Goal: Task Accomplishment & Management: Use online tool/utility

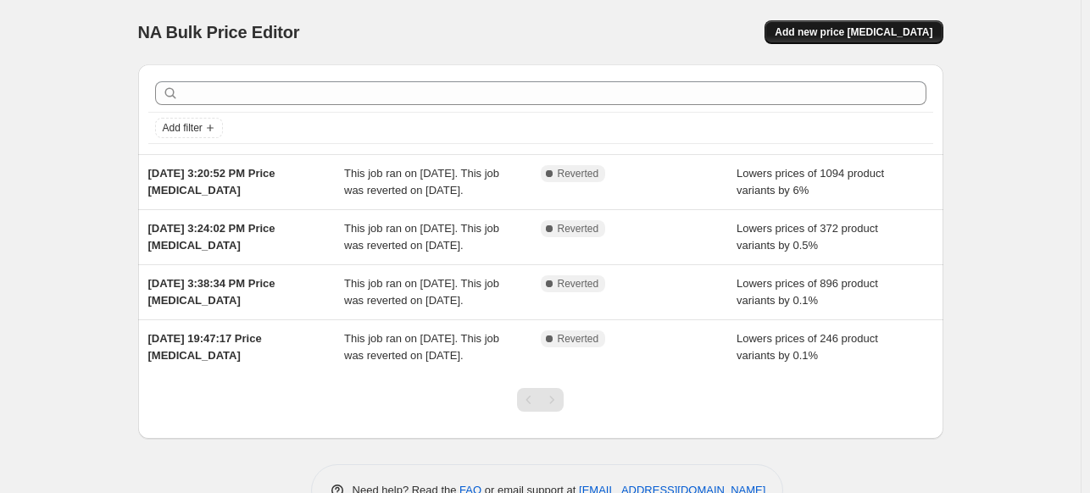
click at [899, 33] on span "Add new price [MEDICAL_DATA]" at bounding box center [854, 32] width 158 height 14
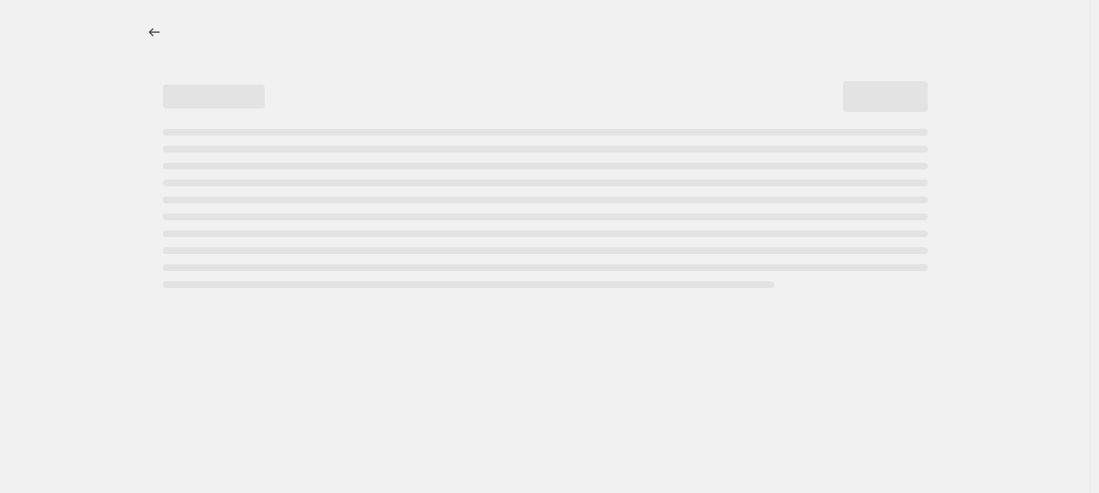
select select "percentage"
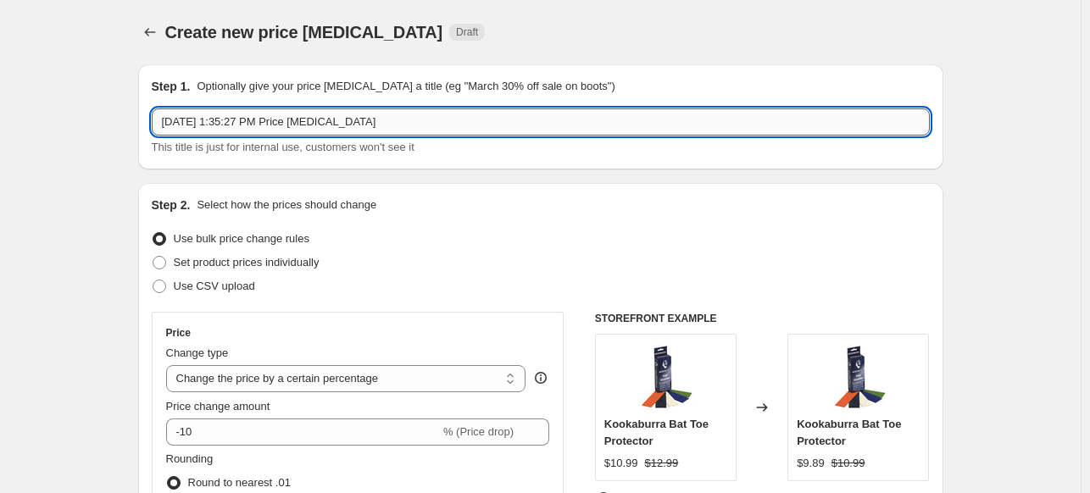
click at [441, 127] on input "Sep 19, 2025, 1:35:27 PM Price change job" at bounding box center [541, 122] width 778 height 27
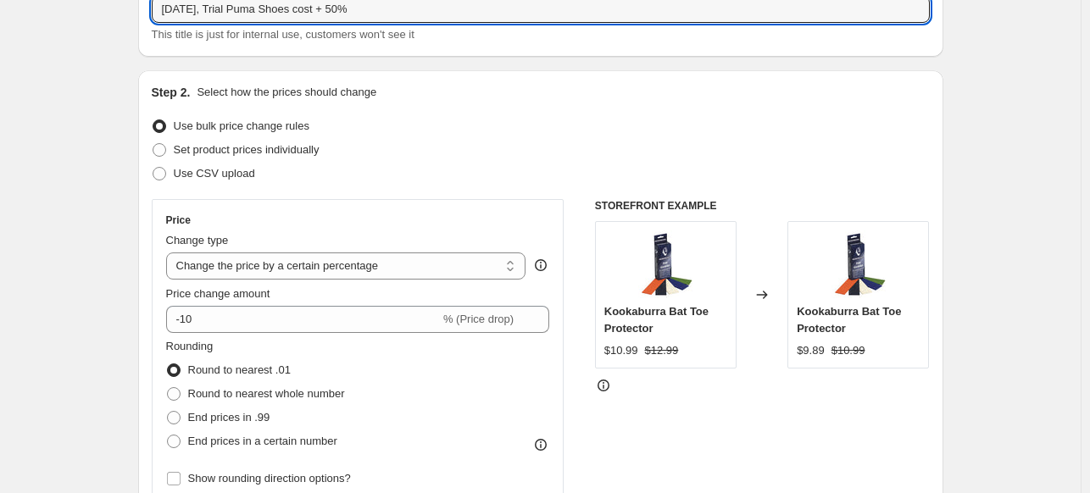
scroll to position [181, 0]
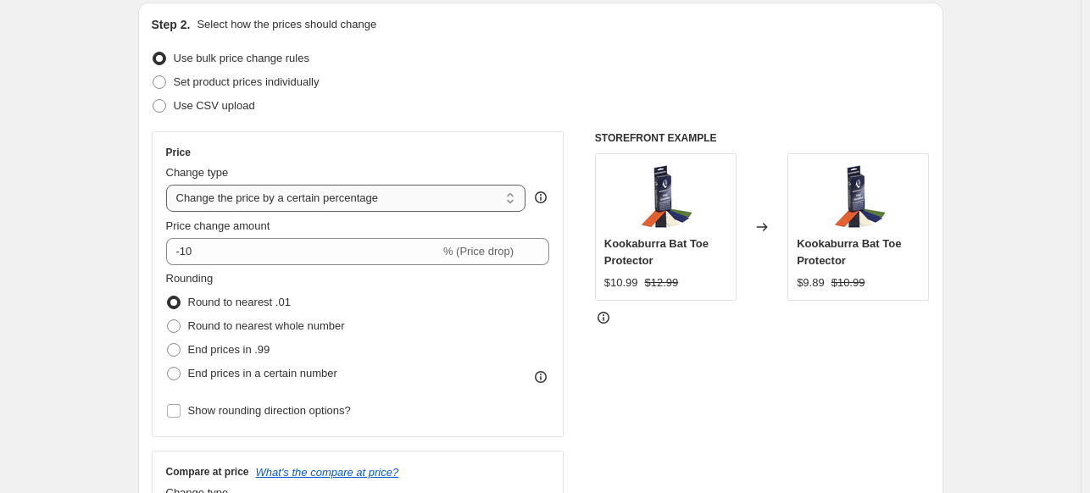
type input "[DATE], Trial Puma Shoes cost + 50%"
click at [280, 197] on select "Change the price to a certain amount Change the price by a certain amount Chang…" at bounding box center [346, 198] width 360 height 27
select select "pc"
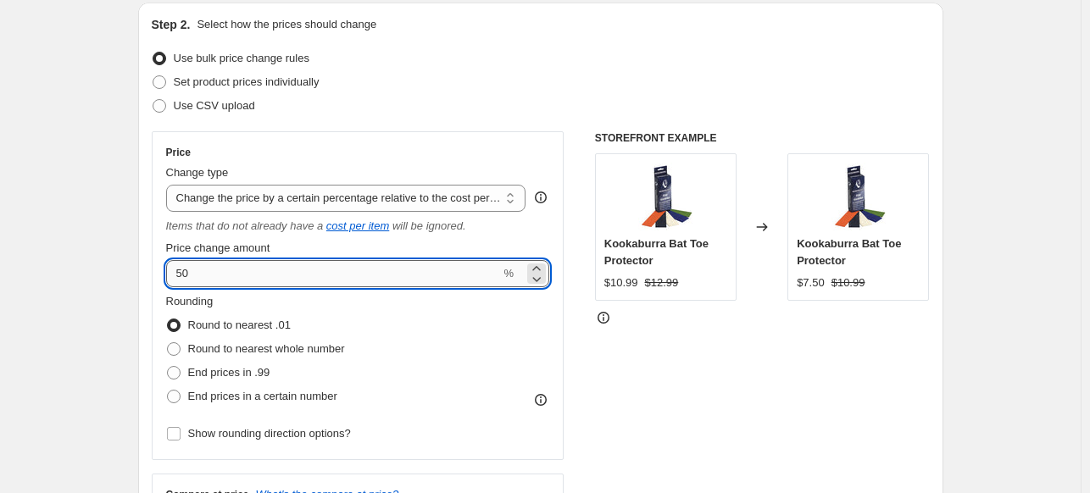
click at [242, 271] on input "50" at bounding box center [333, 273] width 335 height 27
type input "5"
type input "80"
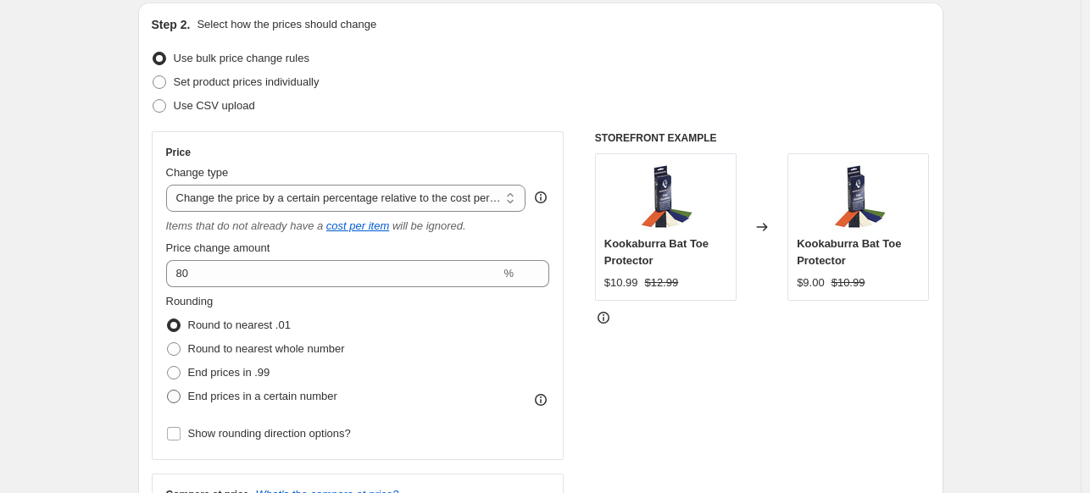
click at [246, 405] on label "End prices in a certain number" at bounding box center [251, 397] width 171 height 24
click at [168, 391] on input "End prices in a certain number" at bounding box center [167, 390] width 1 height 1
radio input "true"
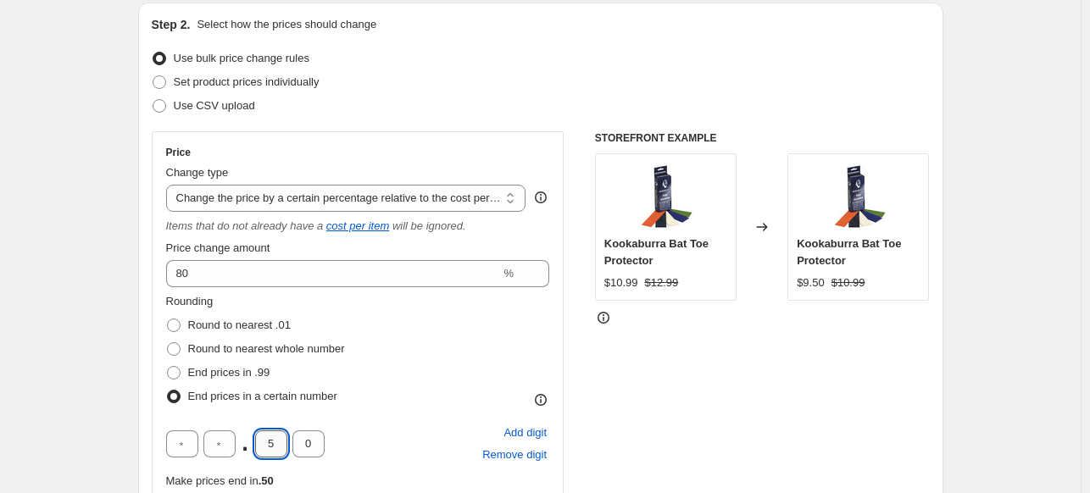
click at [275, 442] on input "5" at bounding box center [271, 444] width 32 height 27
type input "2"
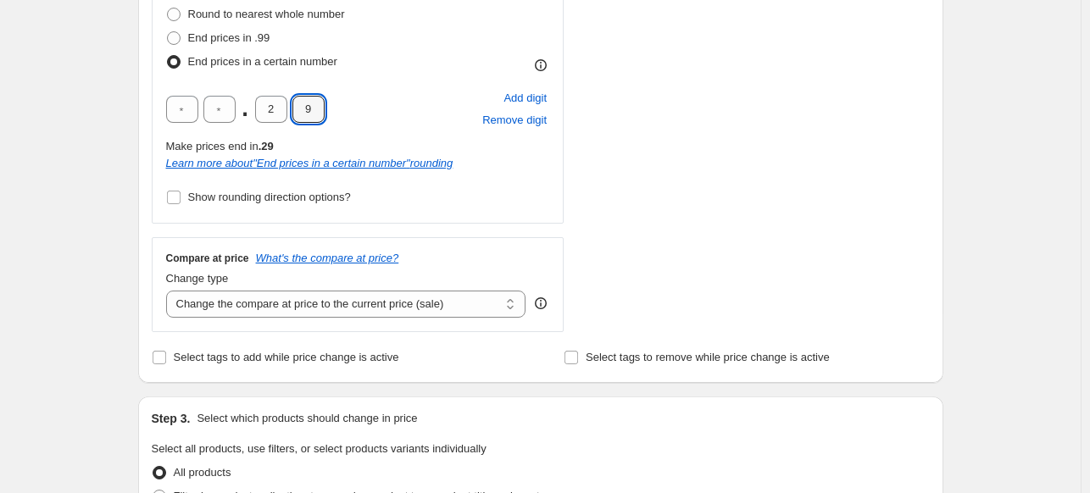
scroll to position [519, 0]
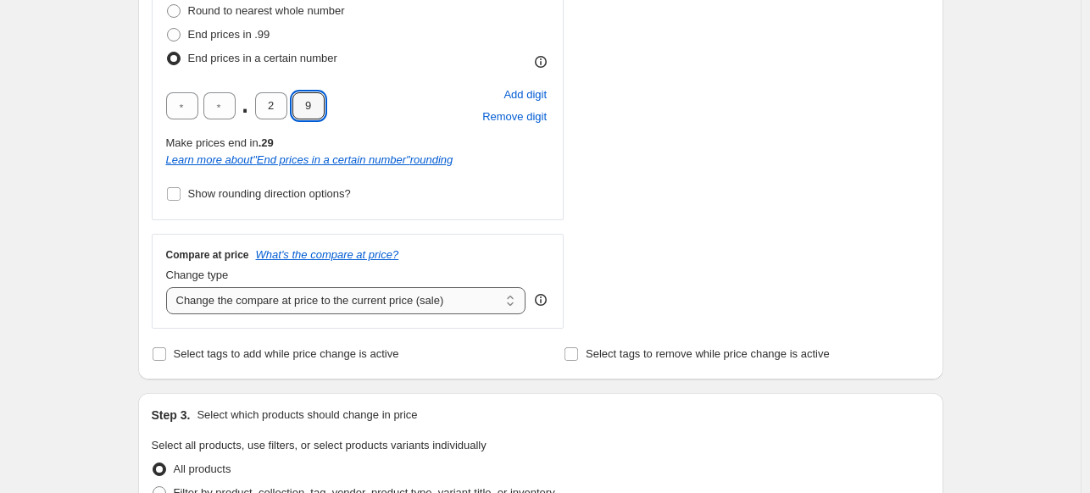
type input "9"
click at [499, 298] on select "Change the compare at price to the current price (sale) Change the compare at p…" at bounding box center [346, 300] width 360 height 27
select select "no_change"
click at [170, 287] on select "Change the compare at price to the current price (sale) Change the compare at p…" at bounding box center [346, 300] width 360 height 27
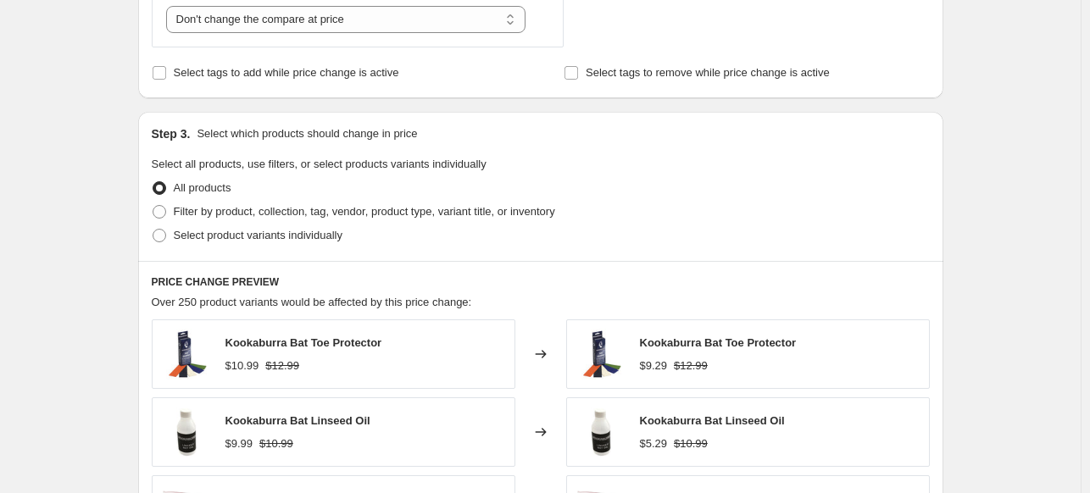
scroll to position [824, 0]
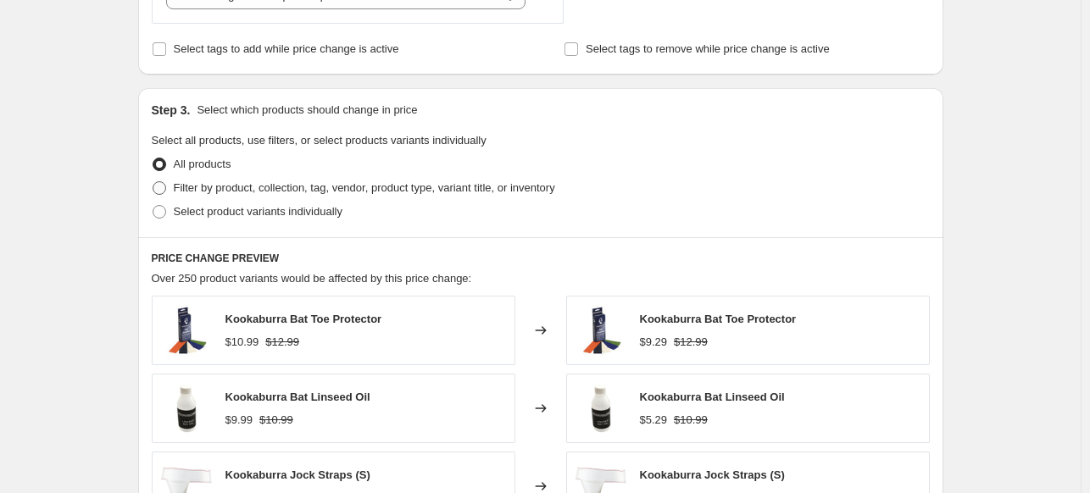
click at [302, 193] on span "Filter by product, collection, tag, vendor, product type, variant title, or inv…" at bounding box center [365, 187] width 382 height 13
click at [153, 182] on input "Filter by product, collection, tag, vendor, product type, variant title, or inv…" at bounding box center [153, 181] width 1 height 1
radio input "true"
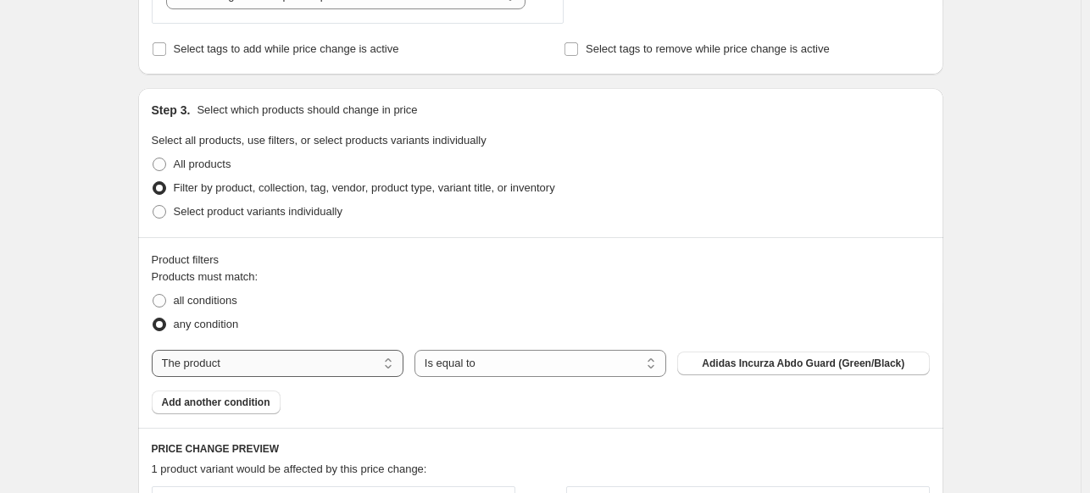
click at [361, 366] on select "The product The product's collection The product's tag The product's vendor The…" at bounding box center [278, 363] width 252 height 27
select select "vendor"
click at [649, 366] on select "Is equal to Is not equal to" at bounding box center [541, 363] width 252 height 27
click at [761, 361] on button "Adidas Cricket" at bounding box center [803, 364] width 252 height 24
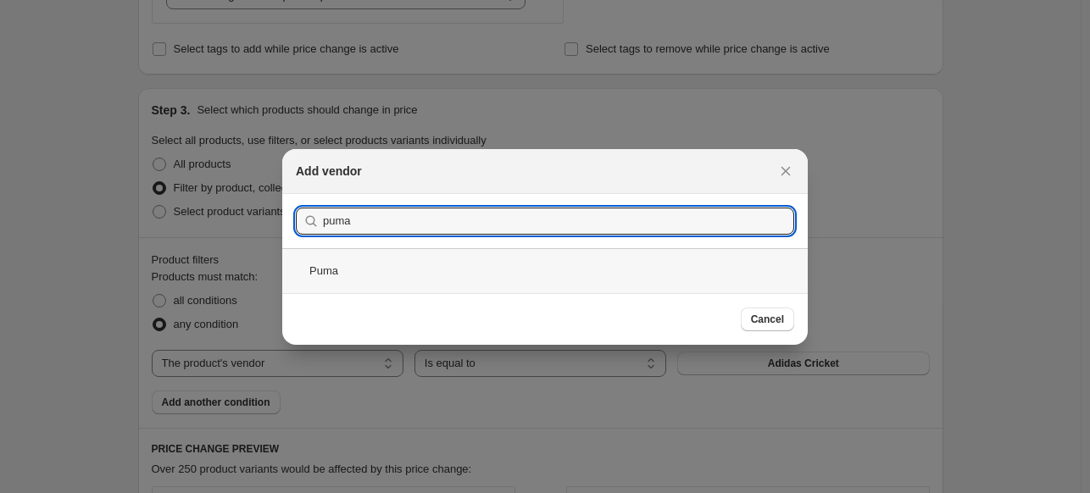
type input "puma"
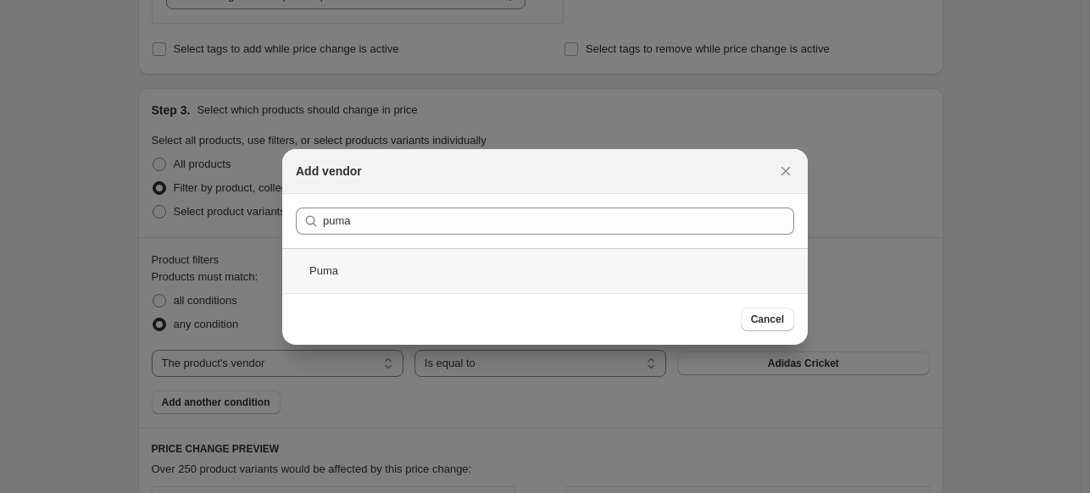
click at [337, 267] on div "Puma" at bounding box center [545, 270] width 526 height 45
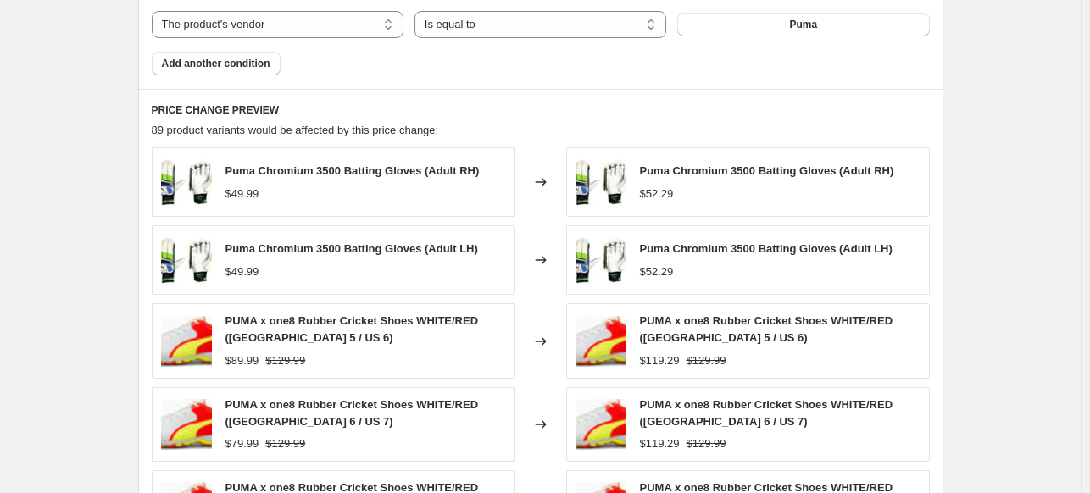
scroll to position [1174, 0]
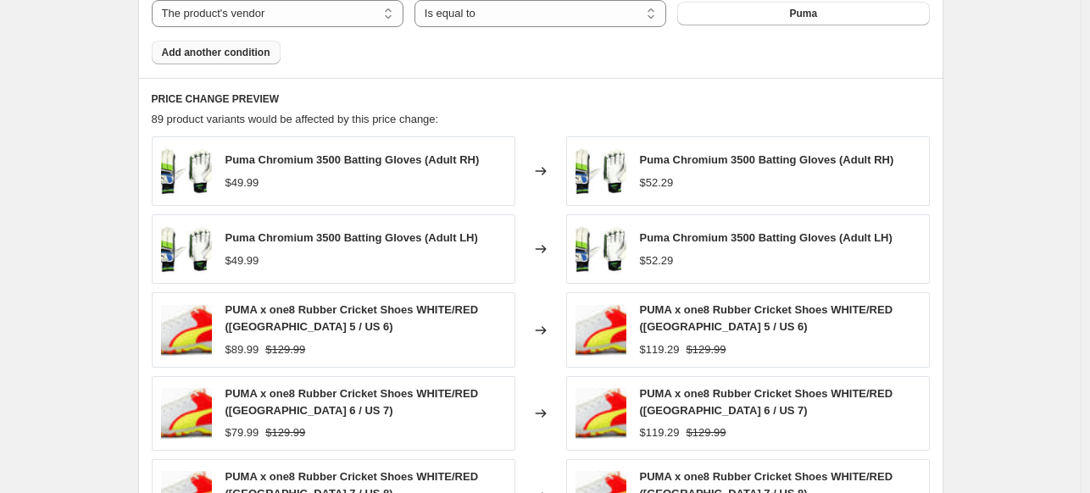
click at [241, 53] on span "Add another condition" at bounding box center [216, 53] width 109 height 14
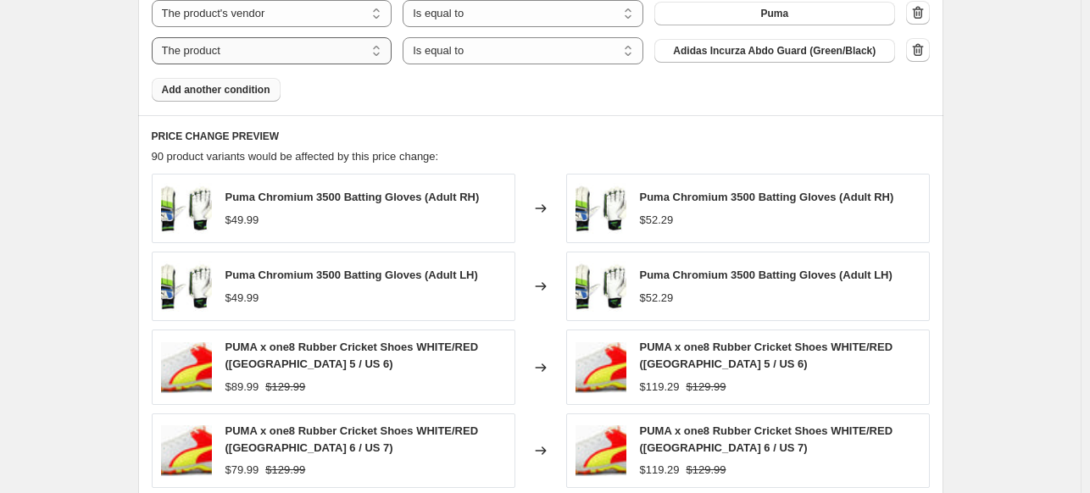
click at [241, 53] on select "The product The product's collection The product's tag The product's vendor The…" at bounding box center [272, 50] width 241 height 27
select select "product_status"
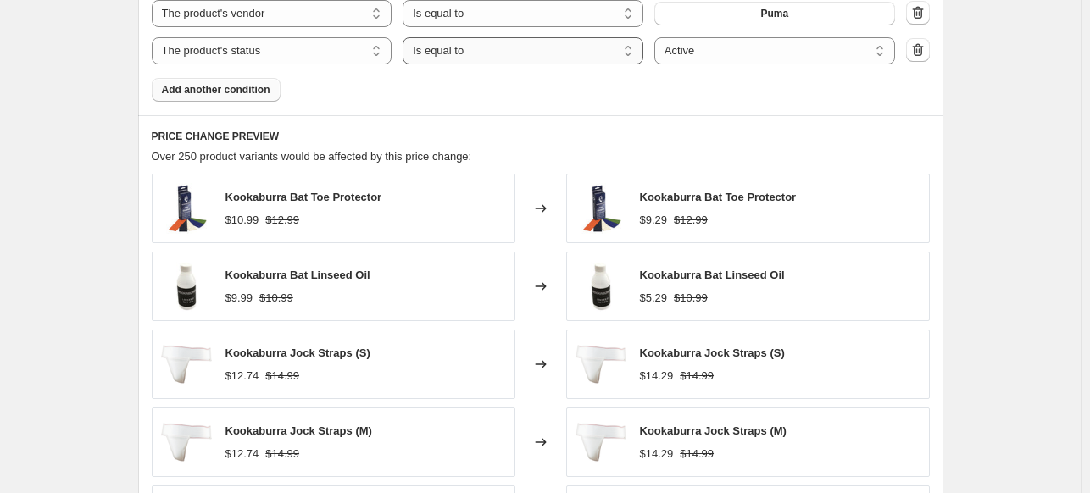
click at [499, 51] on select "Is equal to Is not equal to" at bounding box center [523, 50] width 241 height 27
click at [698, 48] on select "Active Draft Archived" at bounding box center [775, 50] width 241 height 27
click at [658, 37] on select "Active Draft Archived" at bounding box center [775, 50] width 241 height 27
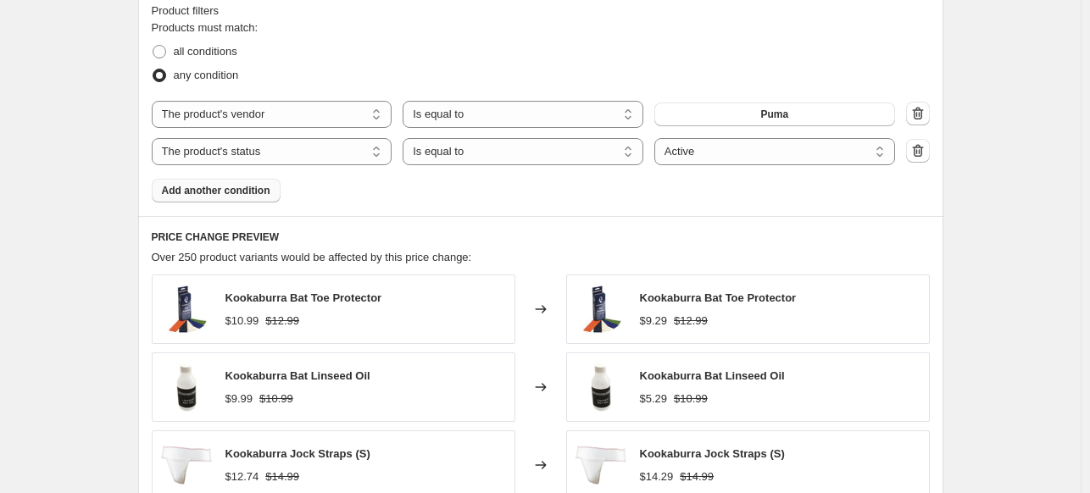
scroll to position [1073, 0]
click at [841, 154] on select "Active Draft Archived" at bounding box center [775, 152] width 241 height 27
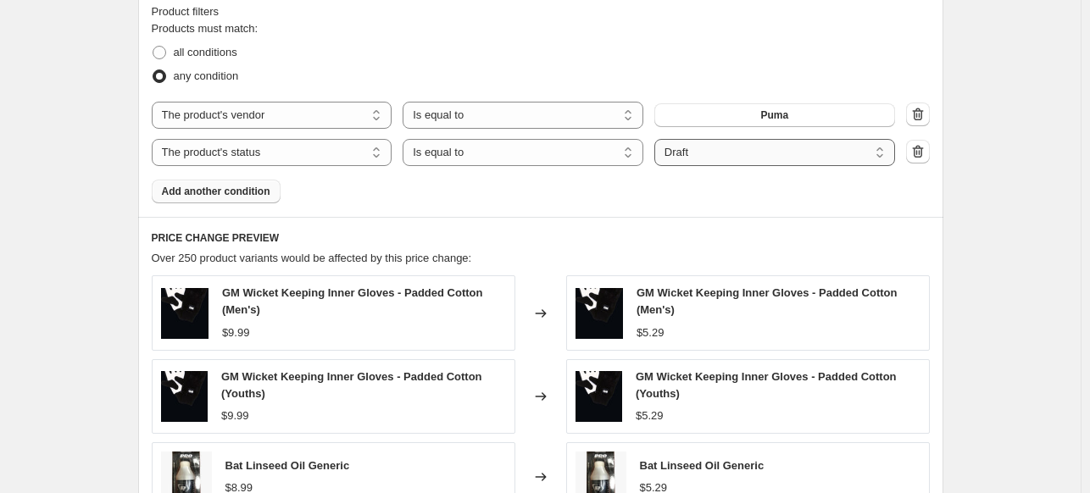
click at [733, 164] on select "Active Draft Archived" at bounding box center [775, 152] width 241 height 27
select select "active"
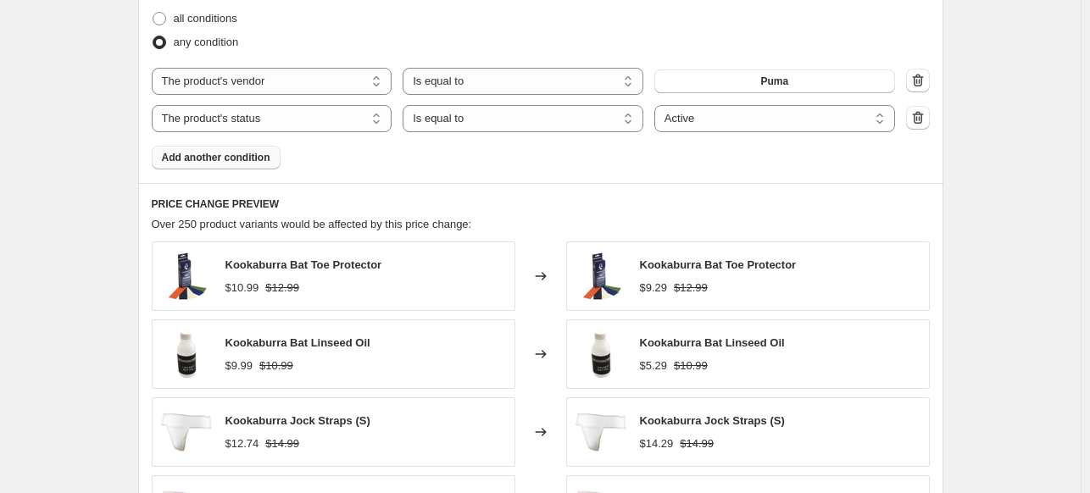
scroll to position [1127, 0]
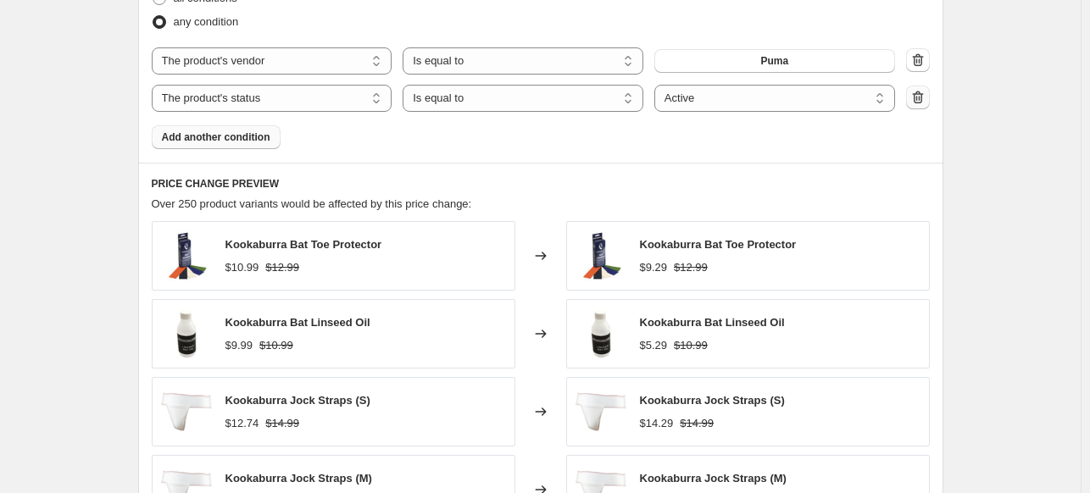
click at [927, 105] on icon "button" at bounding box center [918, 97] width 17 height 17
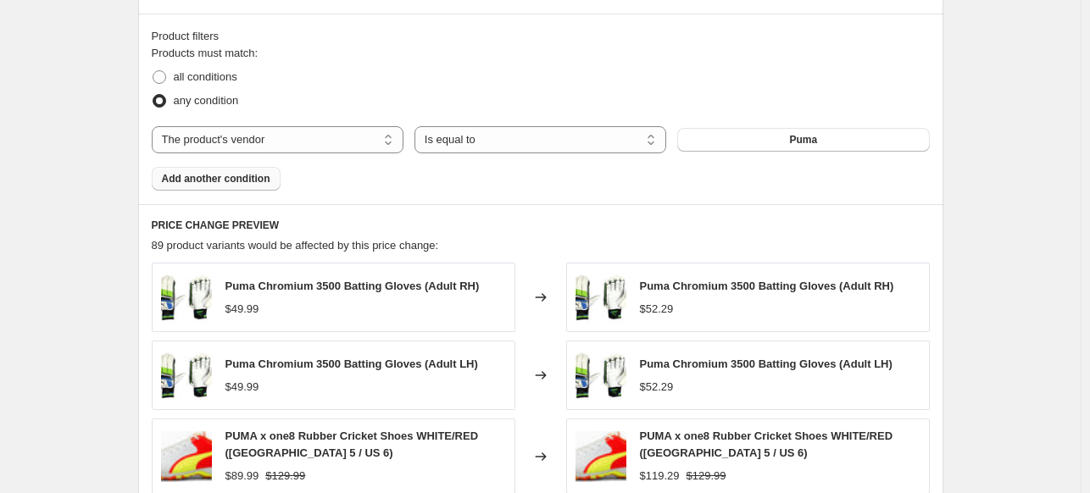
scroll to position [1014, 0]
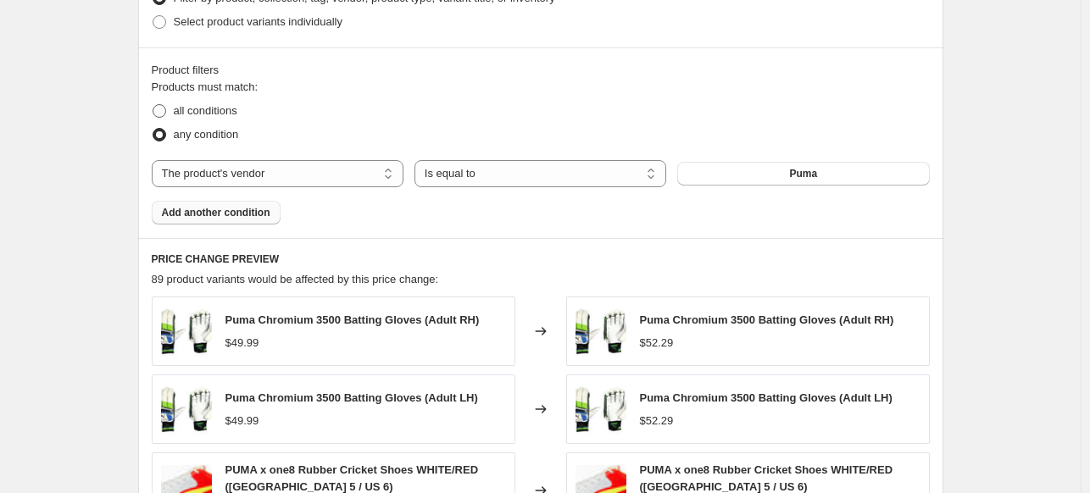
click at [227, 115] on span "all conditions" at bounding box center [206, 110] width 64 height 13
click at [153, 105] on input "all conditions" at bounding box center [153, 104] width 1 height 1
radio input "true"
click at [214, 138] on span "any condition" at bounding box center [206, 134] width 65 height 13
click at [153, 129] on input "any condition" at bounding box center [153, 128] width 1 height 1
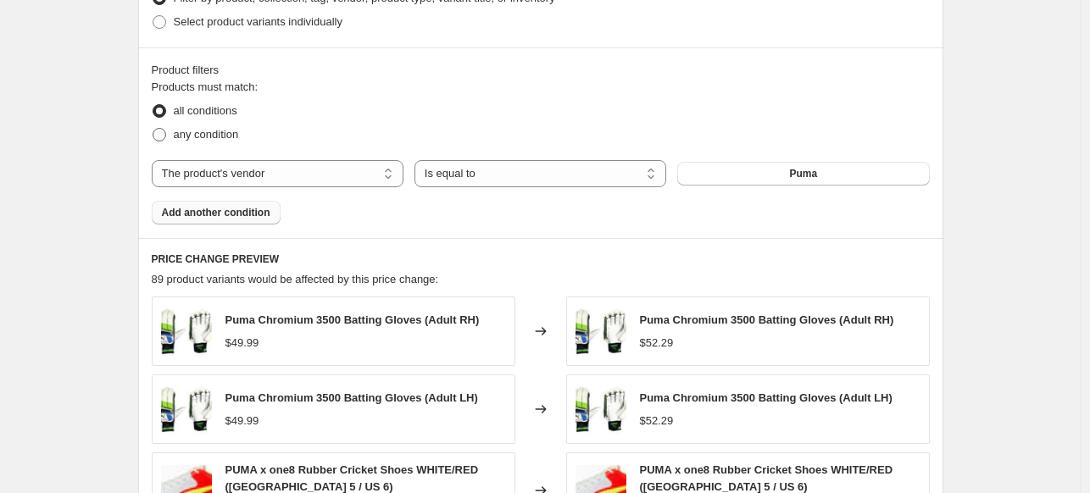
radio input "true"
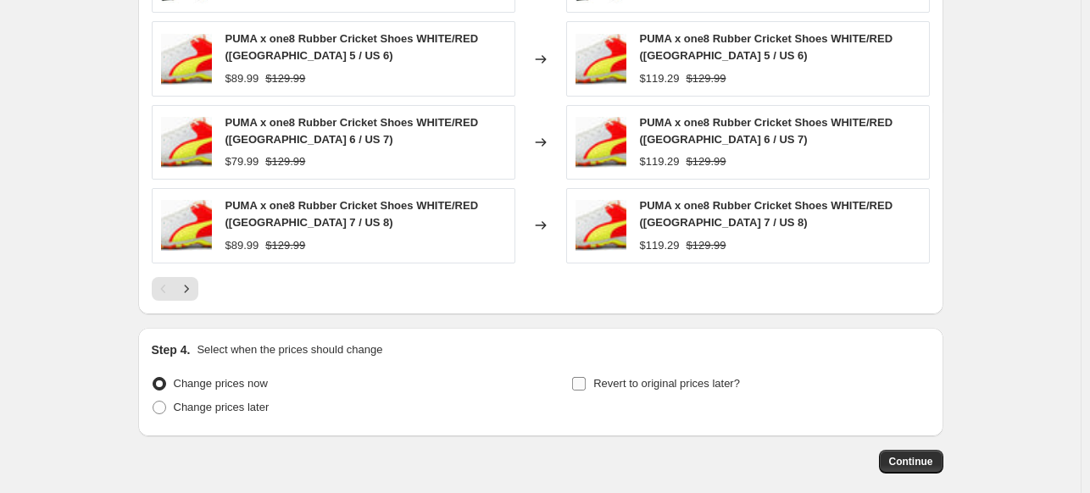
click at [581, 379] on input "Revert to original prices later?" at bounding box center [579, 384] width 14 height 14
checkbox input "true"
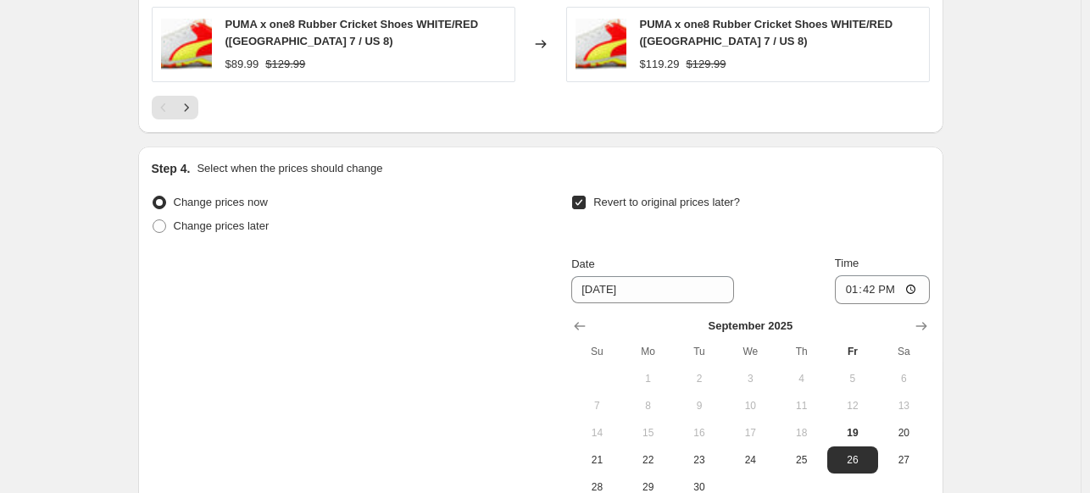
scroll to position [1649, 0]
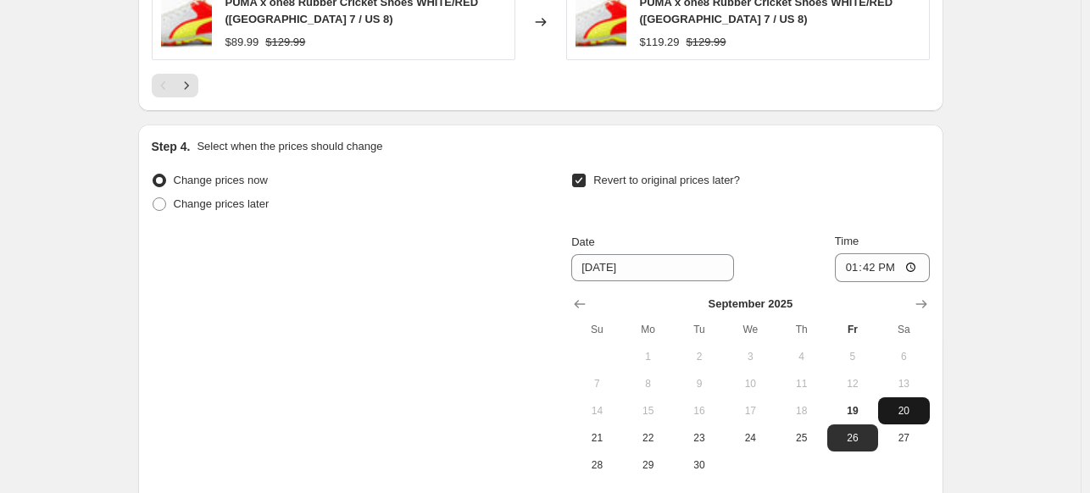
click at [906, 410] on span "20" at bounding box center [903, 411] width 37 height 14
type input "[DATE]"
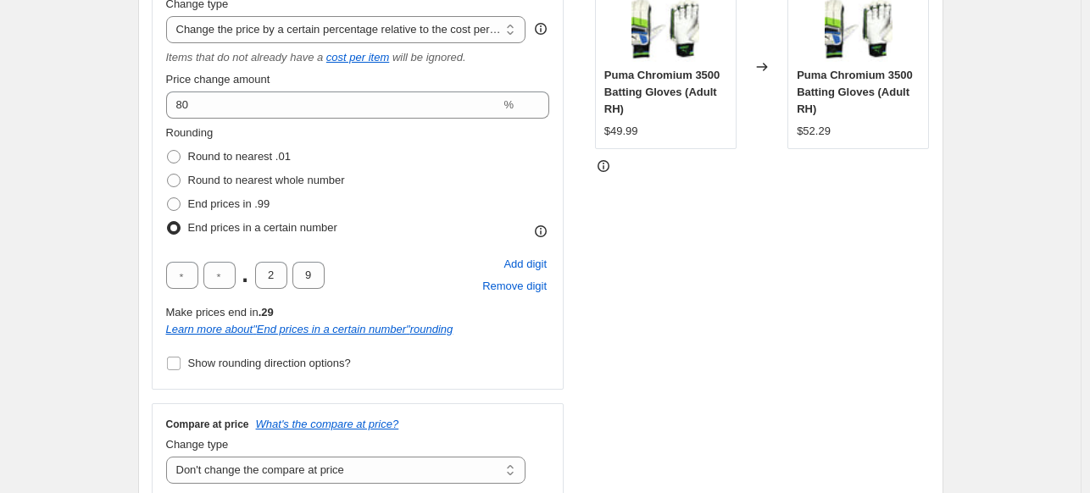
scroll to position [383, 0]
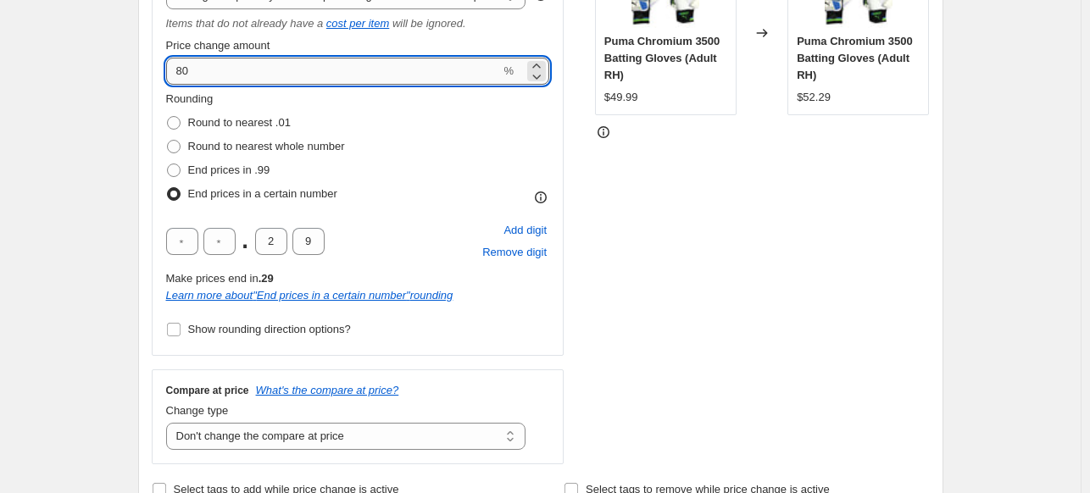
click at [319, 64] on input "80" at bounding box center [333, 71] width 335 height 27
type input "8"
type input "7"
type input "85"
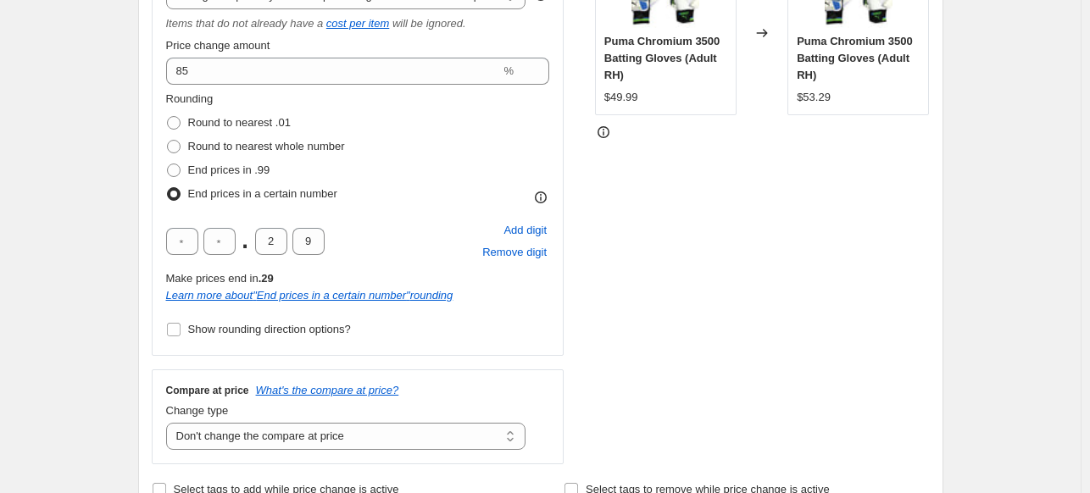
click at [751, 169] on div "STOREFRONT EXAMPLE Puma Chromium 3500 Batting Gloves (Adult RH) $49.99 Changed …" at bounding box center [762, 197] width 335 height 536
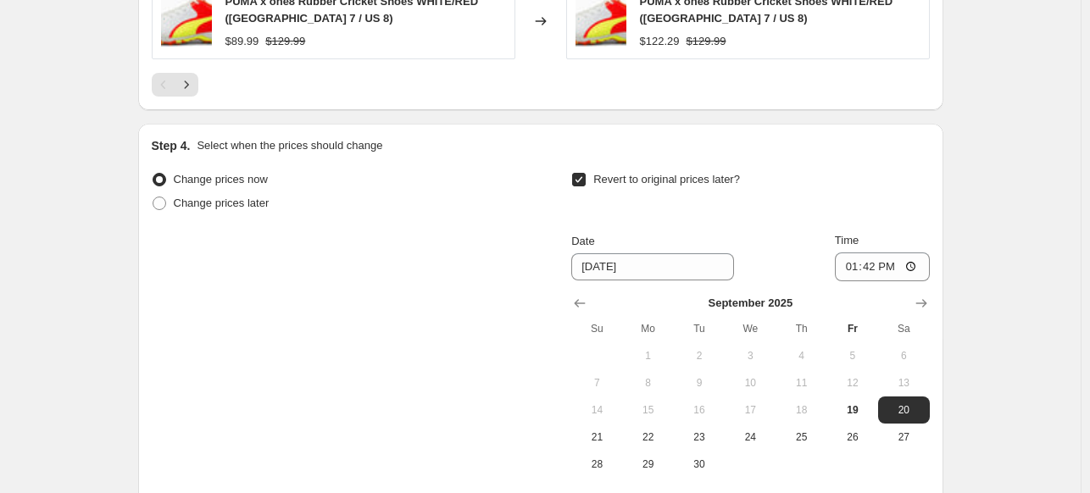
scroll to position [1817, 0]
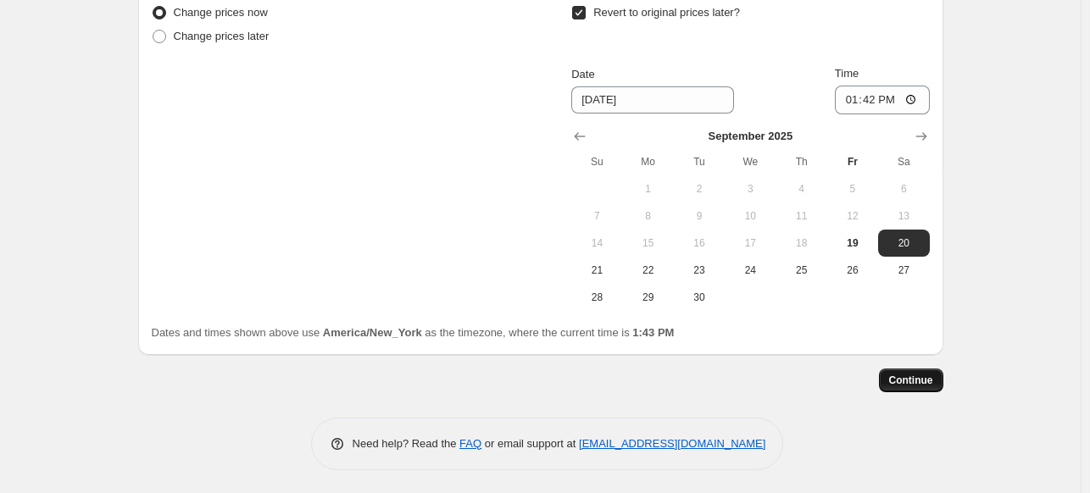
click at [921, 378] on span "Continue" at bounding box center [911, 381] width 44 height 14
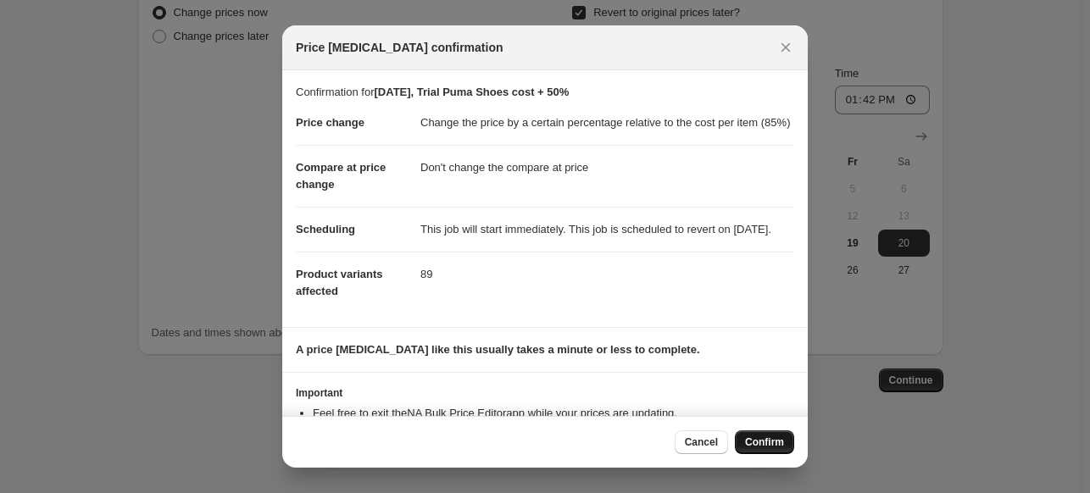
click at [768, 439] on span "Confirm" at bounding box center [764, 443] width 39 height 14
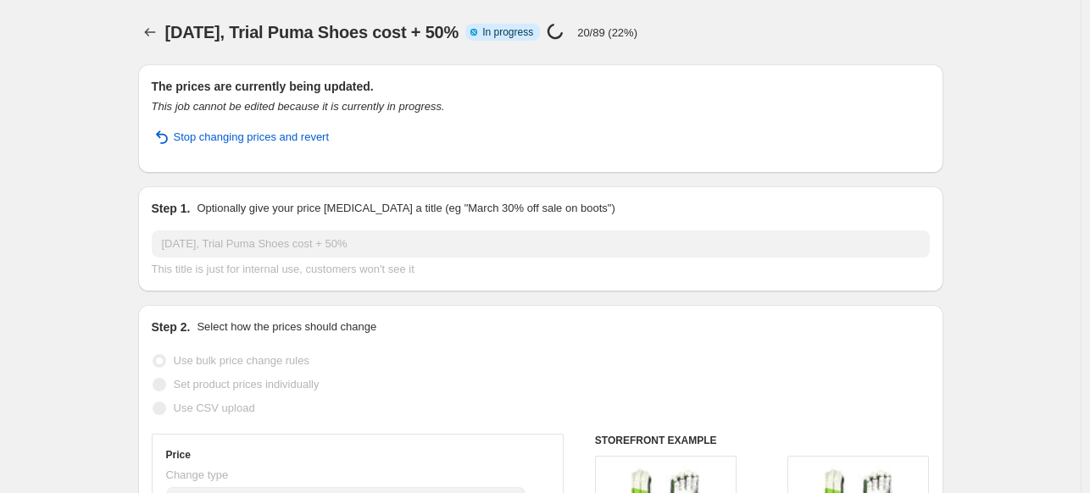
select select "pc"
select select "no_change"
select select "vendor"
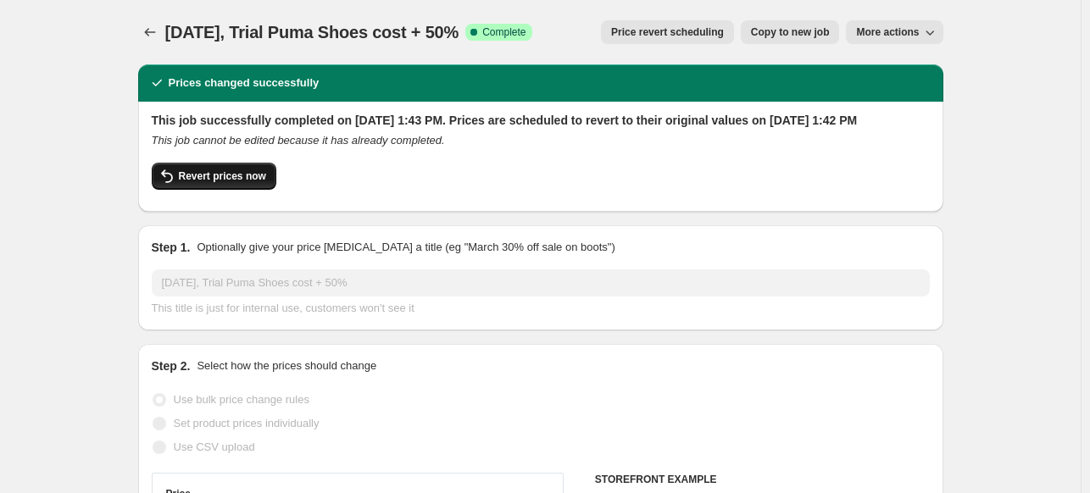
click at [200, 183] on span "Revert prices now" at bounding box center [222, 177] width 87 height 14
checkbox input "false"
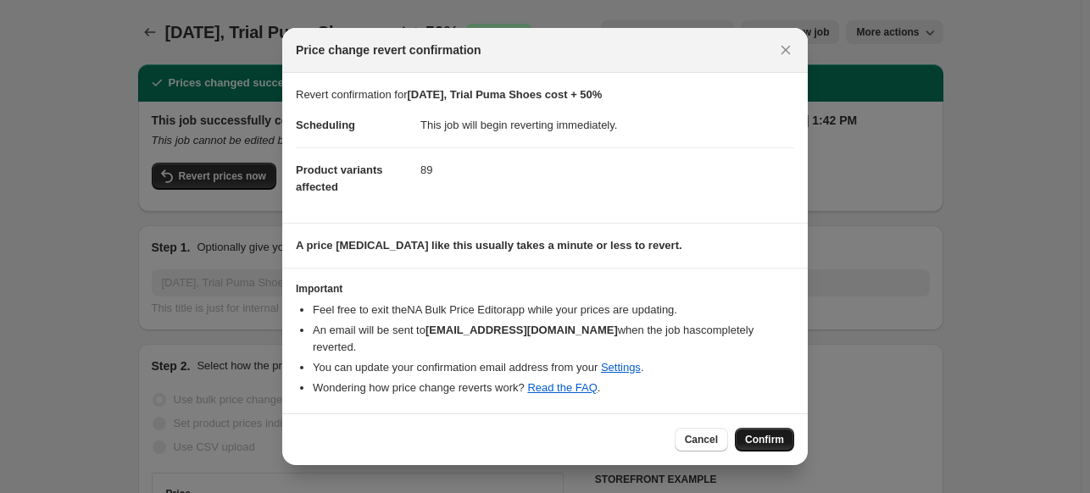
click at [758, 433] on span "Confirm" at bounding box center [764, 440] width 39 height 14
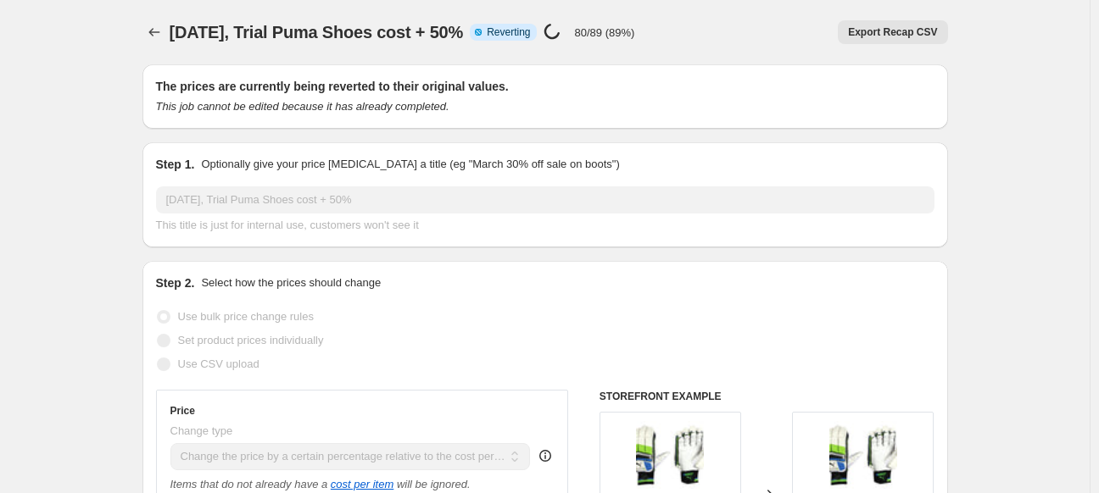
select select "pc"
select select "no_change"
select select "vendor"
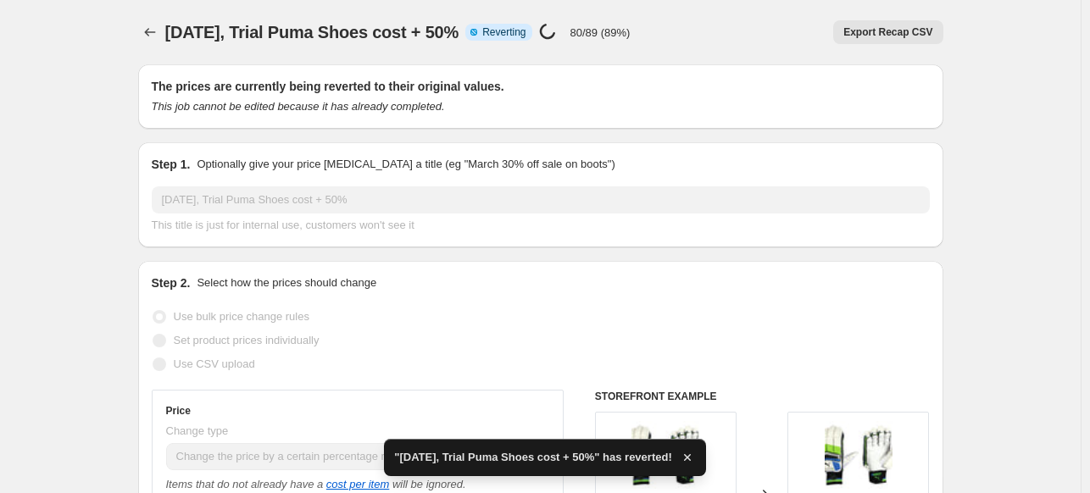
checkbox input "true"
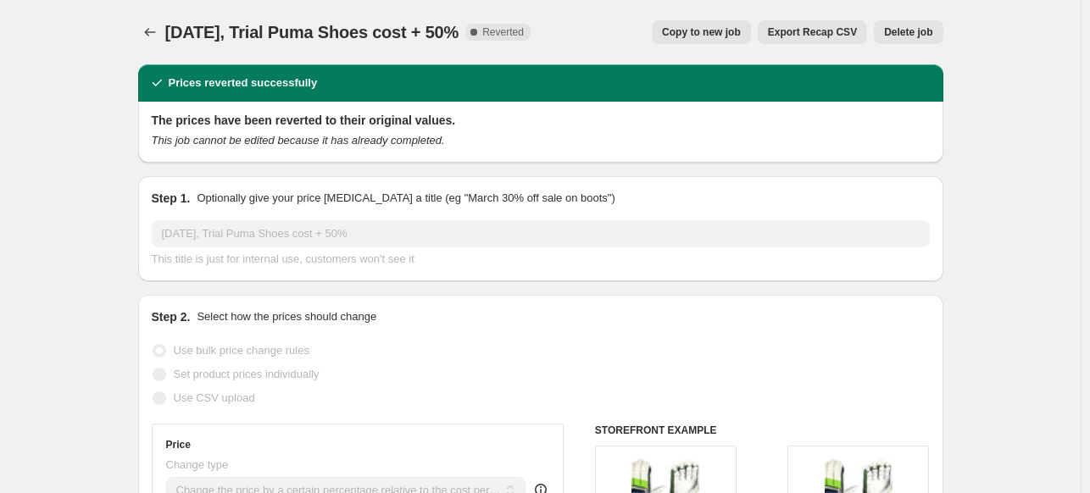
click at [705, 30] on span "Copy to new job" at bounding box center [701, 32] width 79 height 14
select select "pc"
select select "no_change"
select select "vendor"
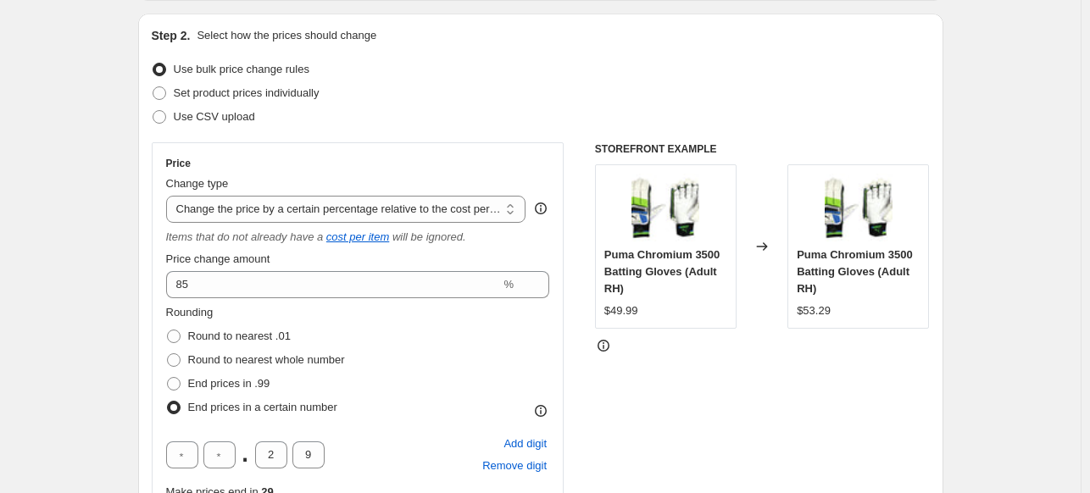
scroll to position [215, 0]
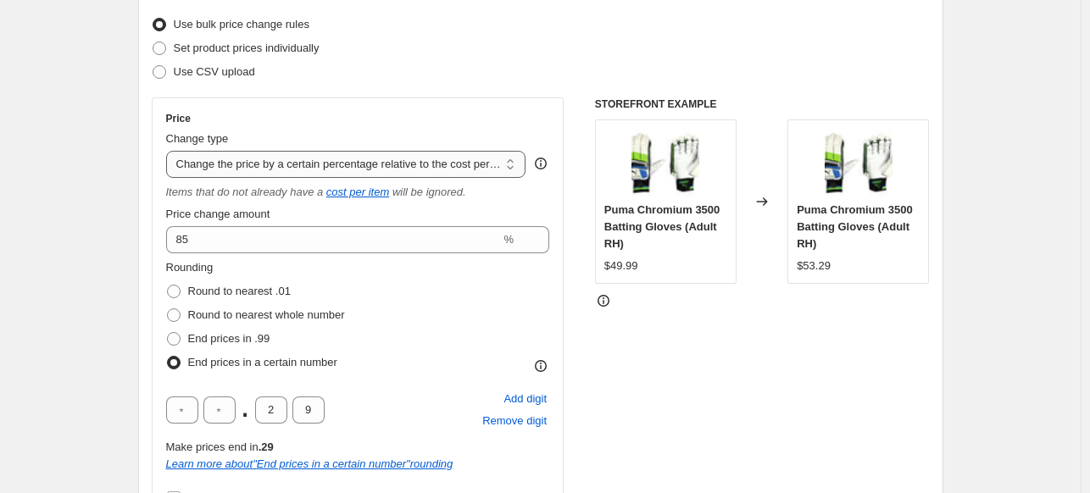
click at [468, 163] on select "Change the price to a certain amount Change the price by a certain amount Chang…" at bounding box center [346, 164] width 360 height 27
click at [170, 151] on select "Change the price to a certain amount Change the price by a certain amount Chang…" at bounding box center [346, 164] width 360 height 27
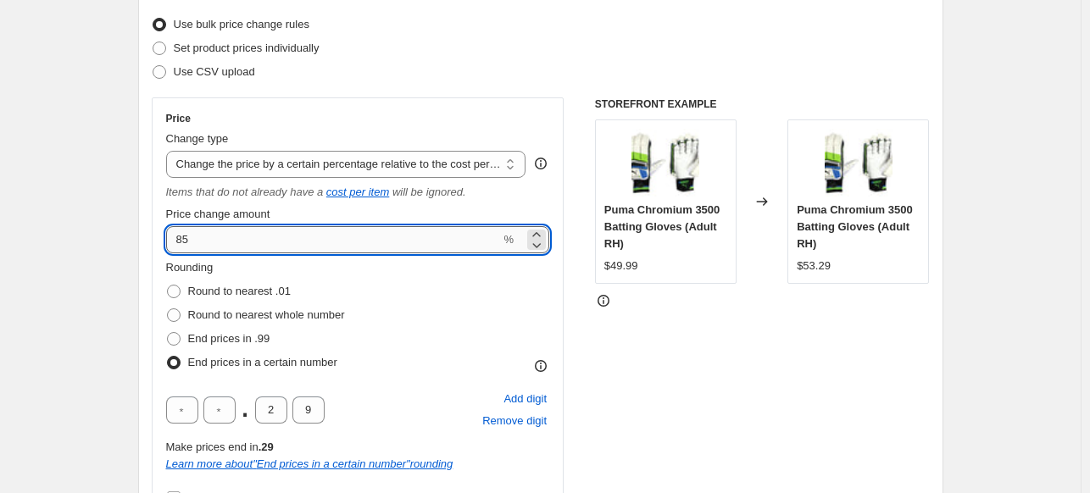
click at [282, 239] on input "85" at bounding box center [333, 239] width 335 height 27
type input "8"
type input "120"
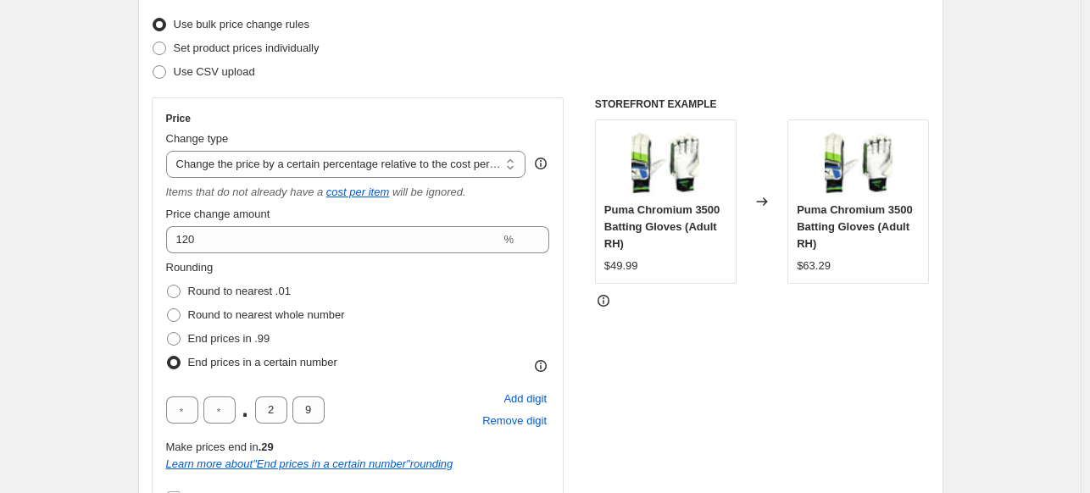
click at [454, 34] on div "Use bulk price change rules" at bounding box center [541, 25] width 778 height 24
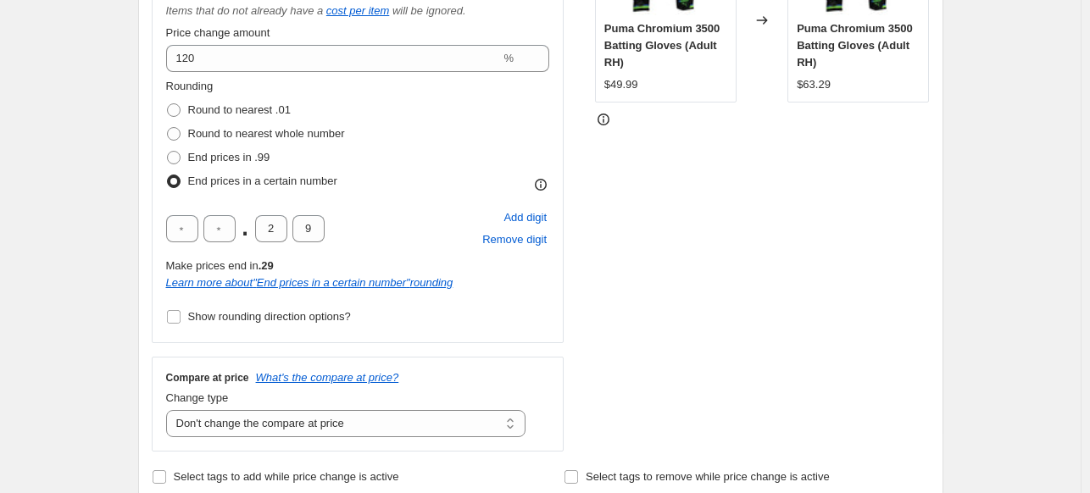
scroll to position [418, 0]
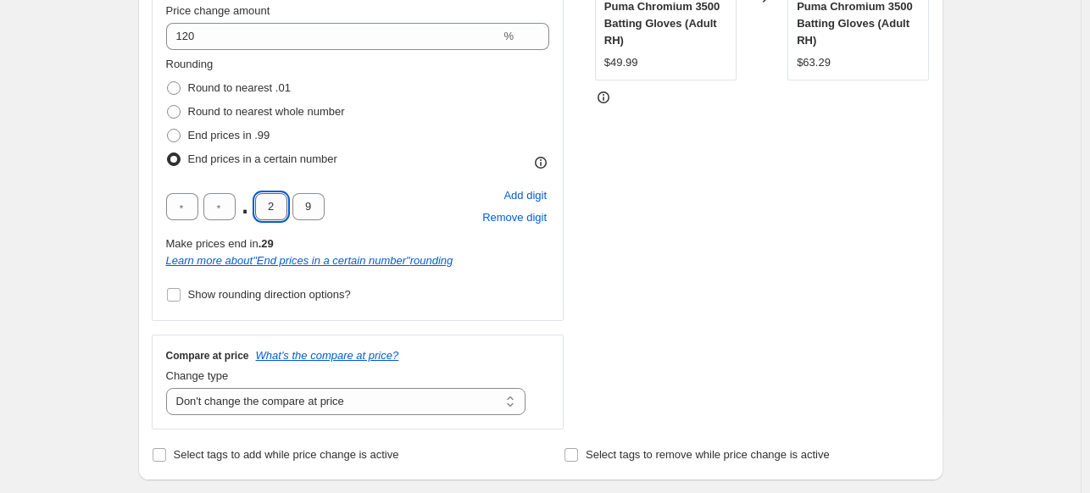
click at [277, 207] on input "2" at bounding box center [271, 206] width 32 height 27
type input "3"
click at [692, 260] on div "STOREFRONT EXAMPLE Puma Chromium 3500 Batting Gloves (Adult RH) $49.99 Changed …" at bounding box center [762, 162] width 335 height 536
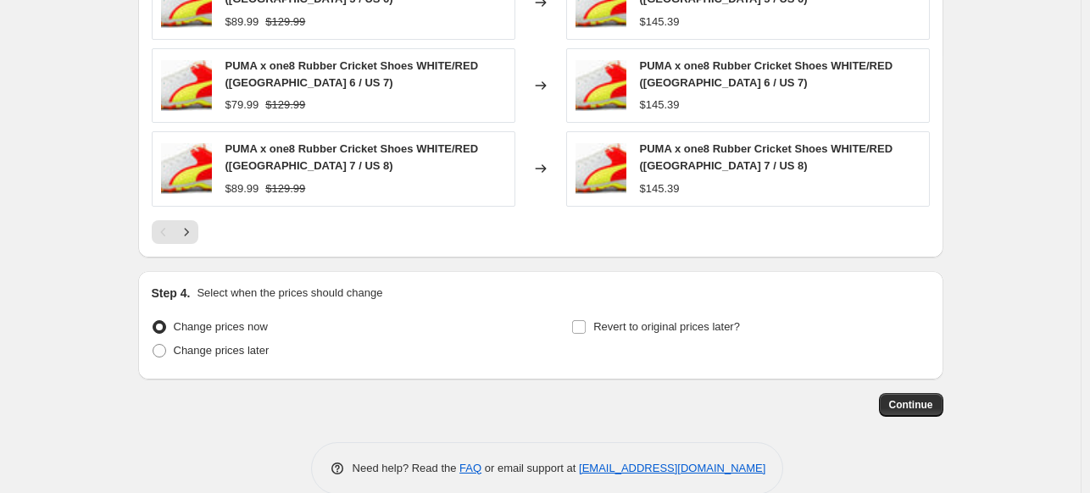
scroll to position [1527, 0]
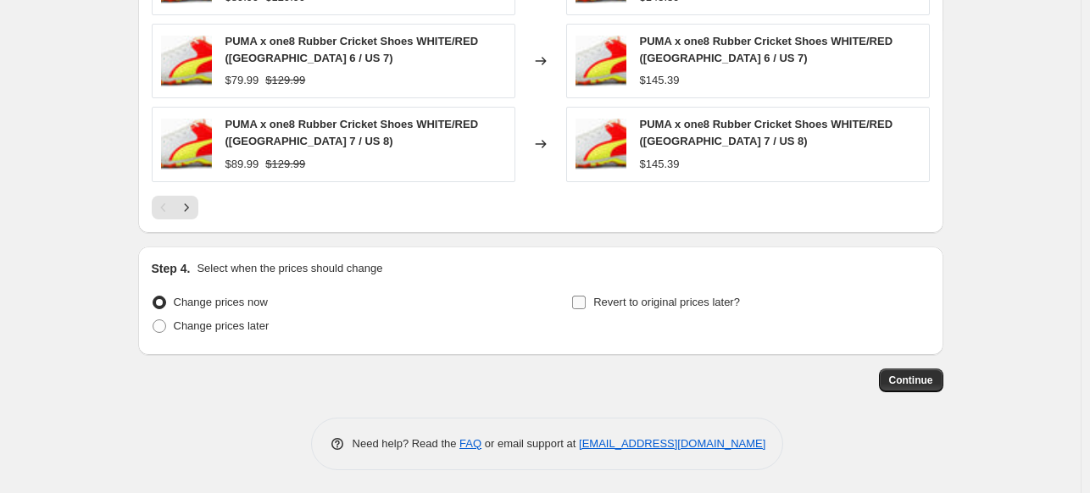
click at [610, 304] on span "Revert to original prices later?" at bounding box center [667, 302] width 147 height 13
click at [586, 304] on input "Revert to original prices later?" at bounding box center [579, 303] width 14 height 14
checkbox input "true"
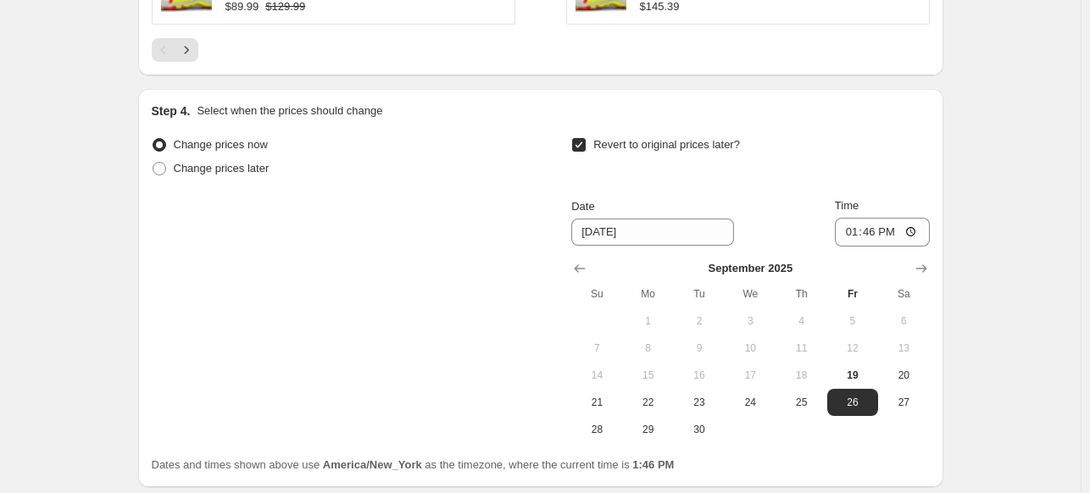
scroll to position [1697, 0]
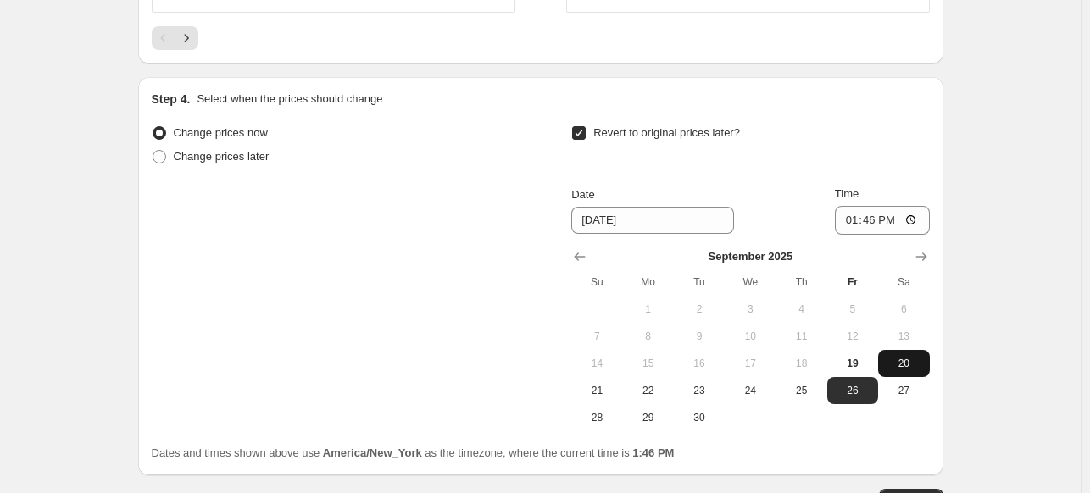
click at [910, 357] on span "20" at bounding box center [903, 364] width 37 height 14
type input "[DATE]"
click at [928, 490] on button "Continue" at bounding box center [911, 501] width 64 height 24
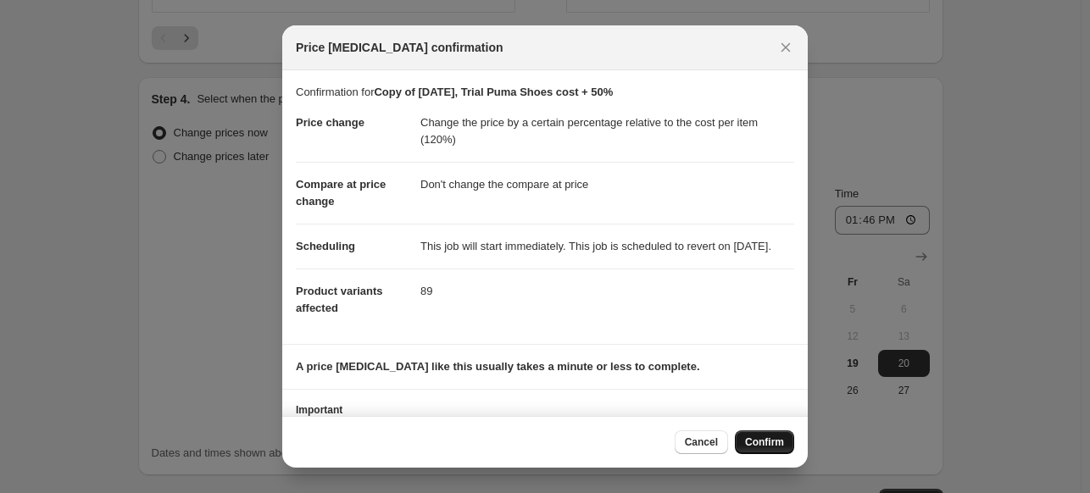
click at [767, 444] on span "Confirm" at bounding box center [764, 443] width 39 height 14
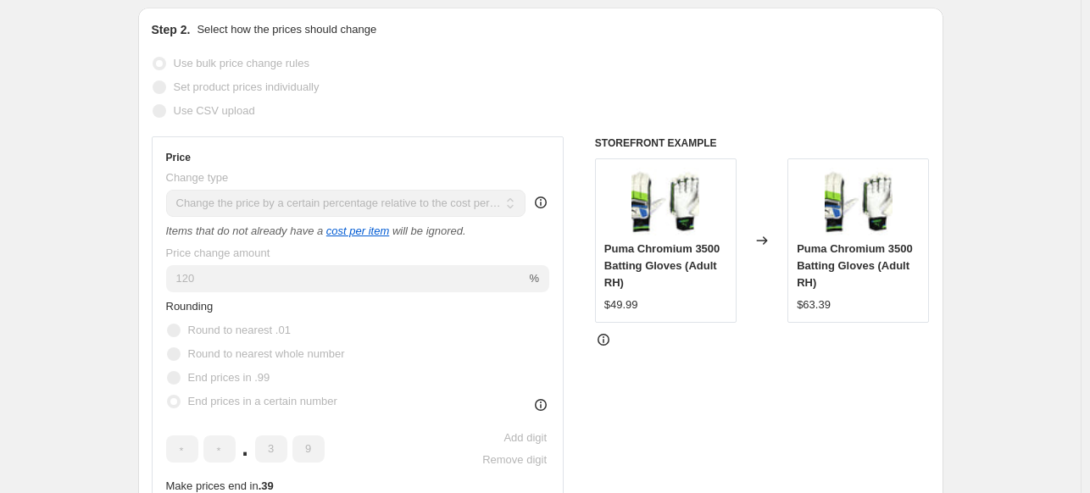
scroll to position [14, 0]
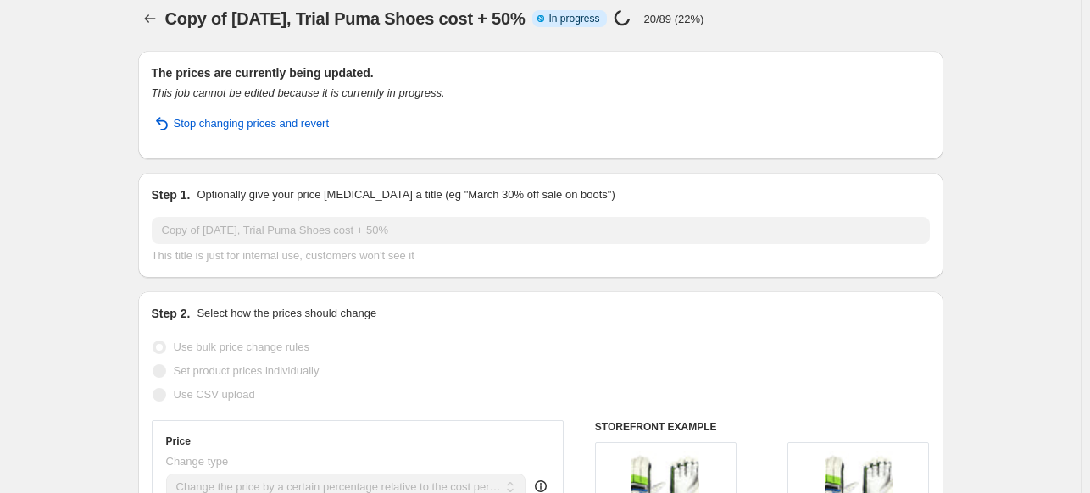
select select "pc"
select select "no_change"
select select "vendor"
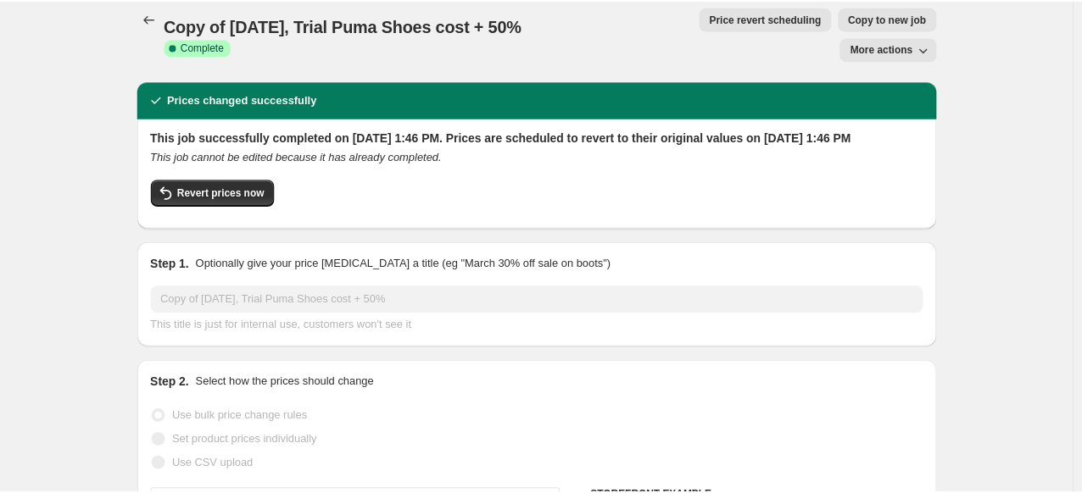
scroll to position [0, 0]
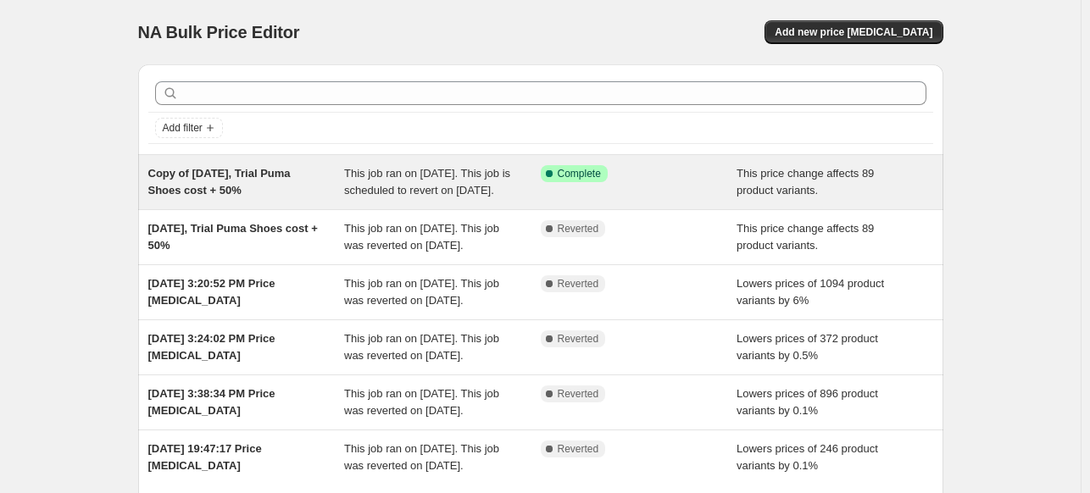
click at [322, 194] on div "Copy of [DATE], Trial Puma Shoes cost + 50%" at bounding box center [246, 182] width 197 height 34
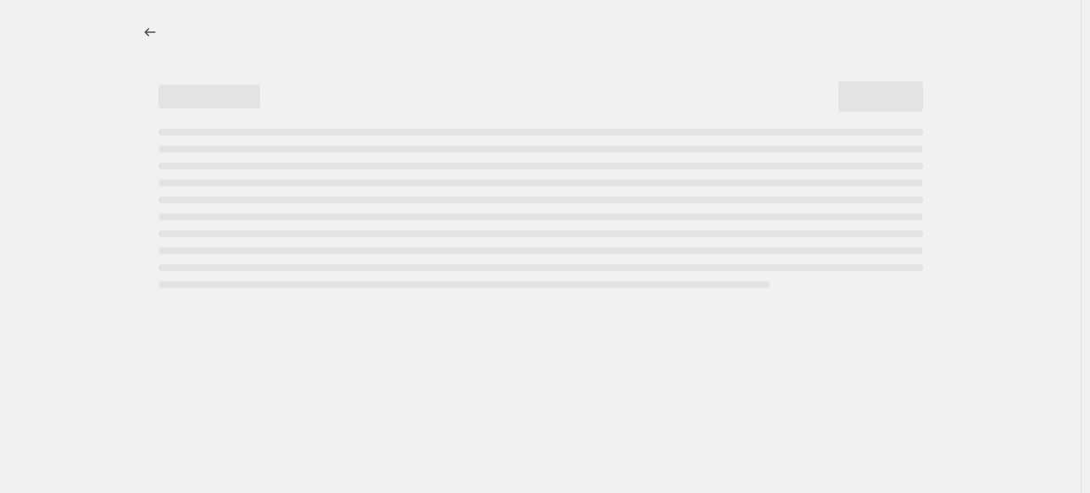
select select "pc"
select select "no_change"
select select "vendor"
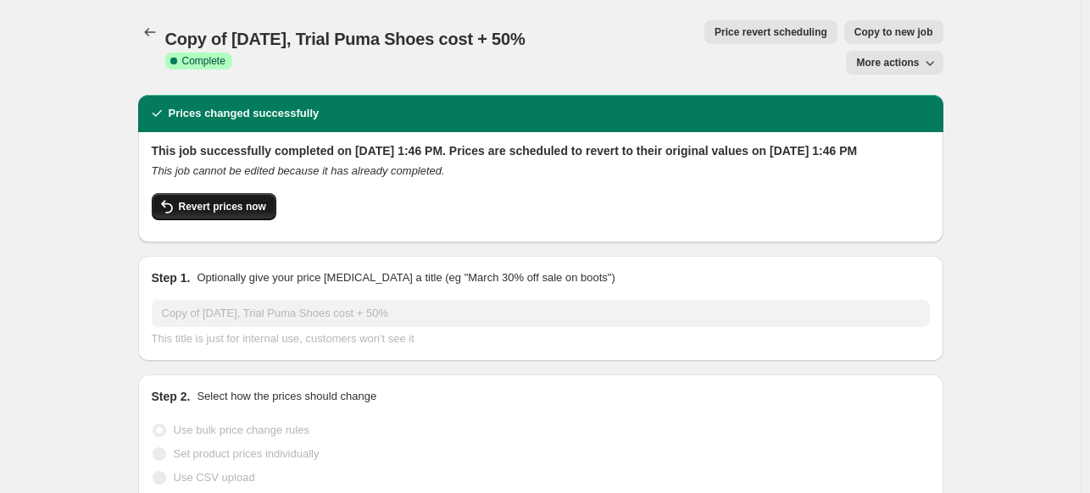
click at [236, 200] on span "Revert prices now" at bounding box center [222, 207] width 87 height 14
checkbox input "false"
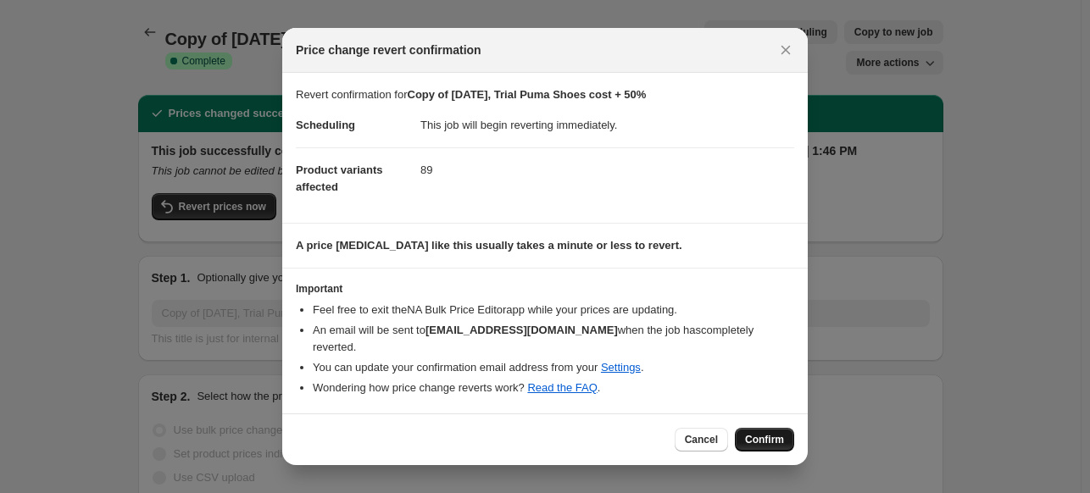
click at [765, 433] on span "Confirm" at bounding box center [764, 440] width 39 height 14
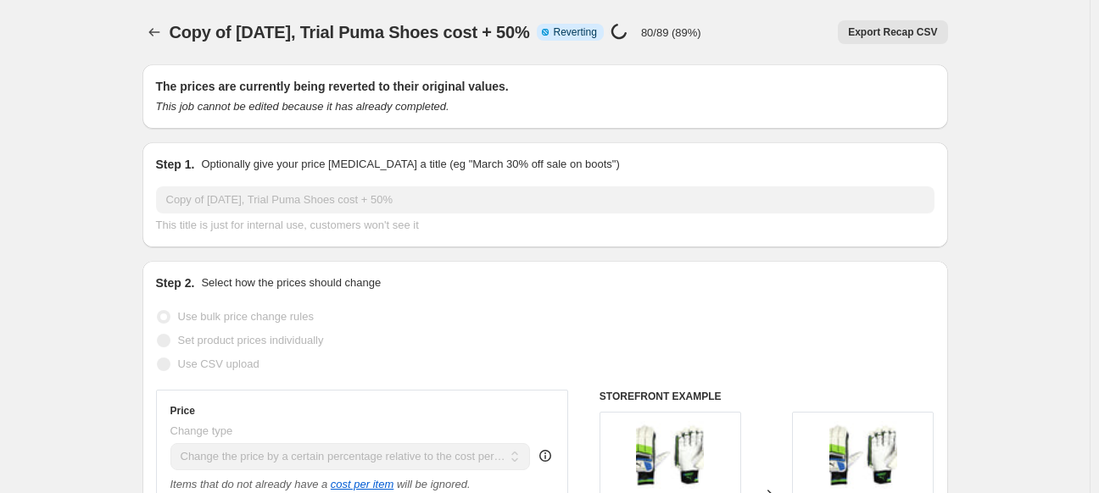
select select "pc"
select select "no_change"
select select "vendor"
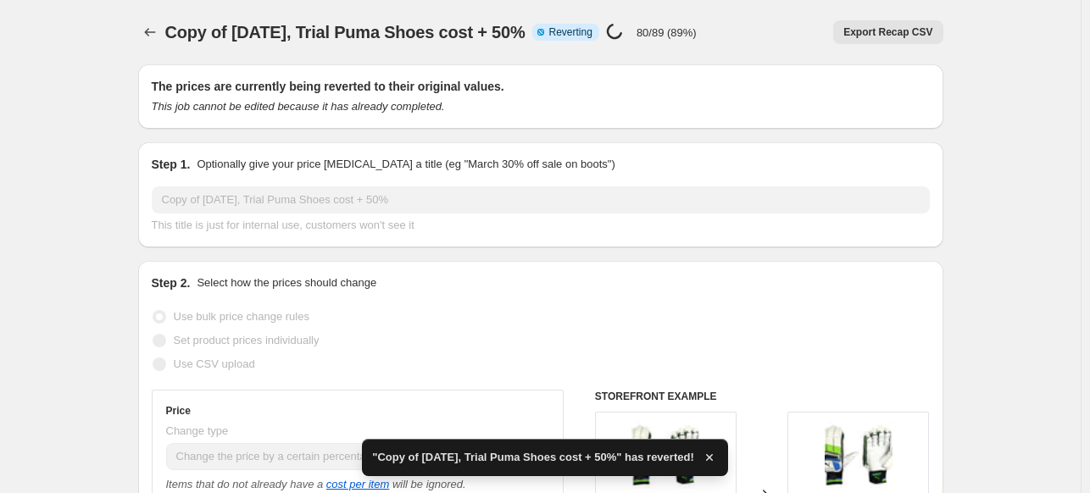
checkbox input "true"
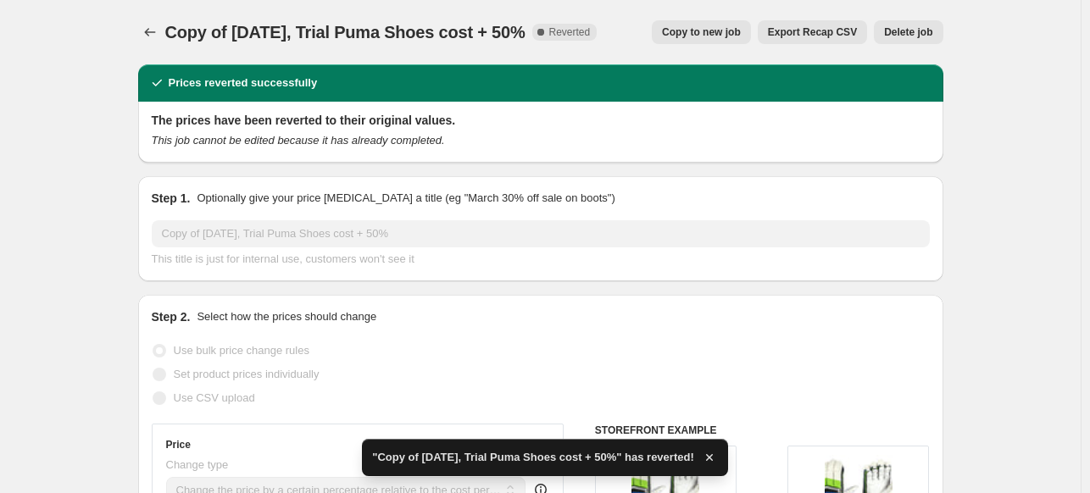
click at [723, 30] on span "Copy to new job" at bounding box center [701, 32] width 79 height 14
select select "pc"
select select "no_change"
select select "vendor"
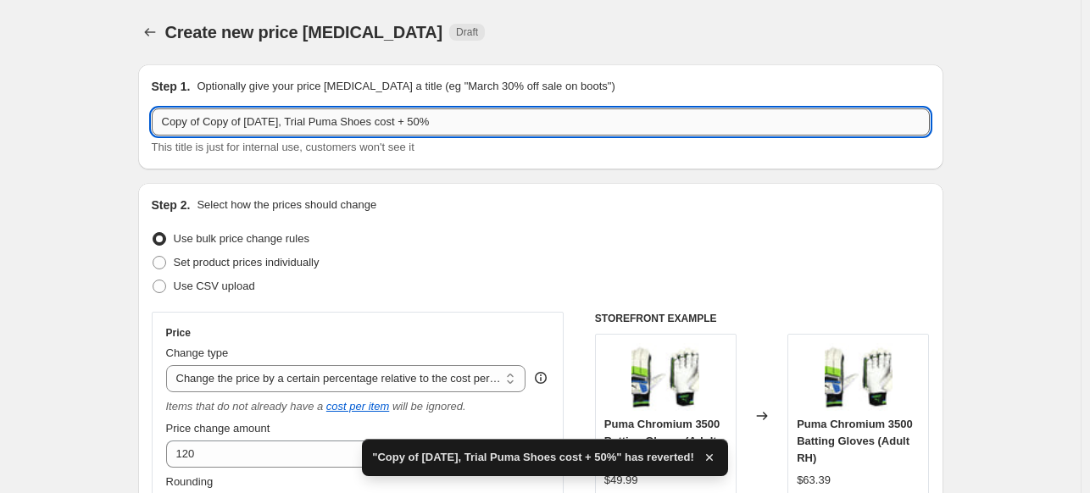
click at [410, 120] on input "Copy of Copy of Sep 19, Trial Puma Shoes cost + 50%" at bounding box center [541, 122] width 778 height 27
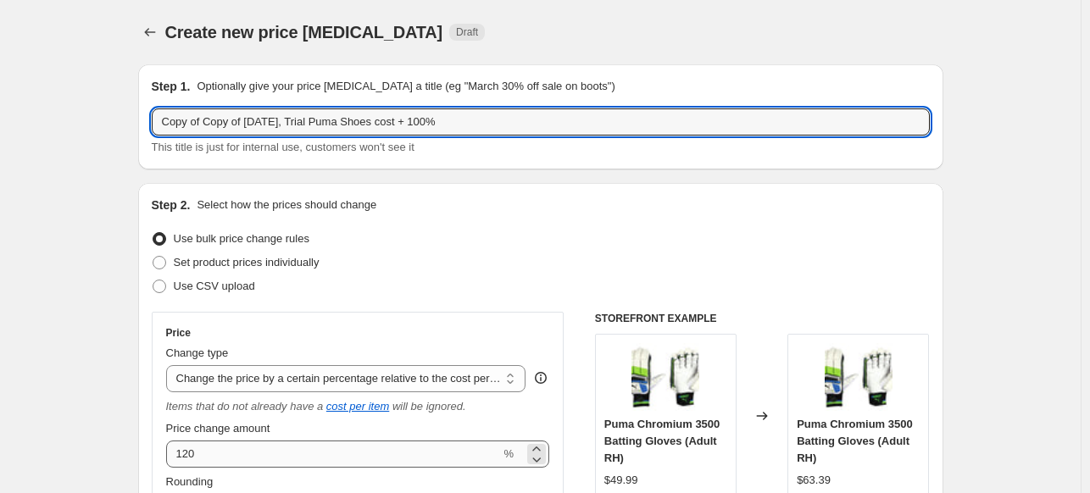
type input "Copy of Copy of [DATE], Trial Puma Shoes cost + 100%"
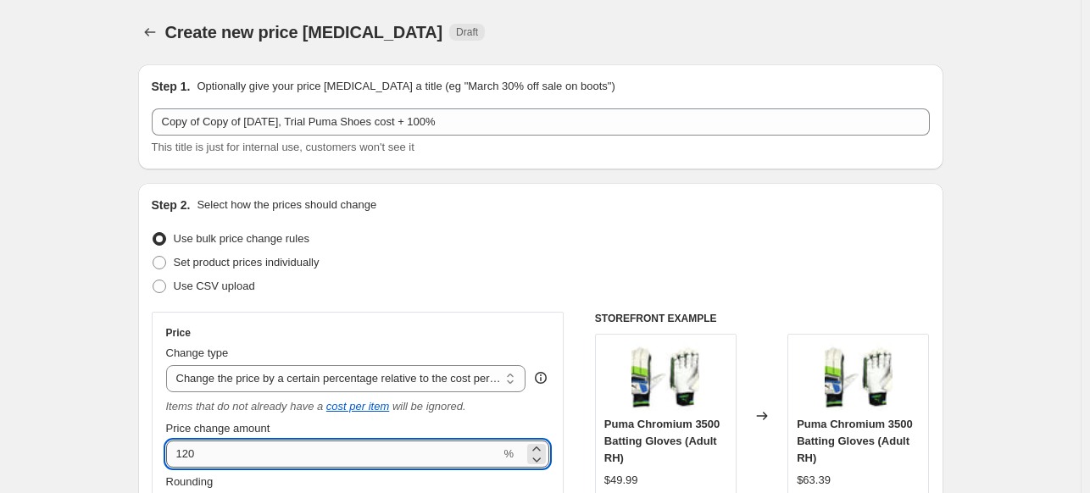
click at [415, 458] on input "120" at bounding box center [333, 454] width 335 height 27
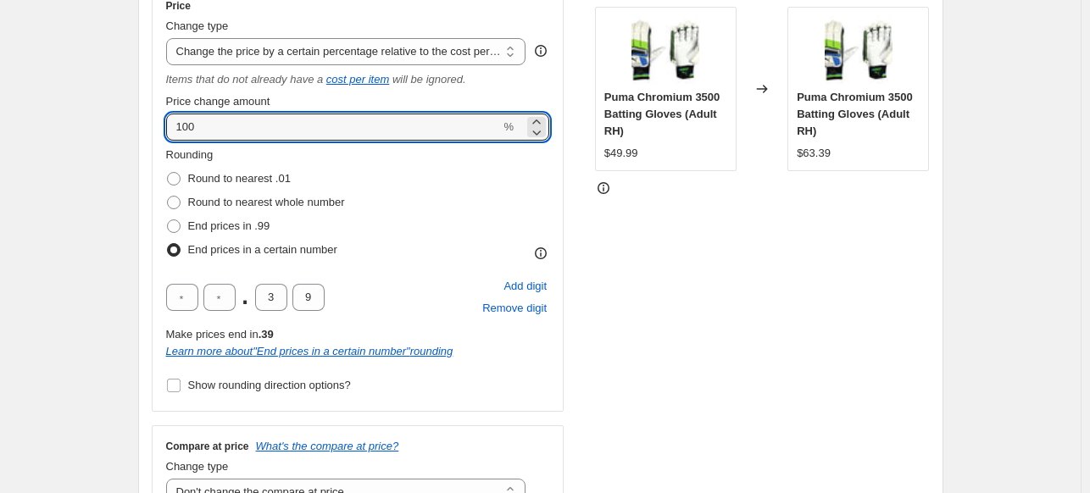
scroll to position [441, 0]
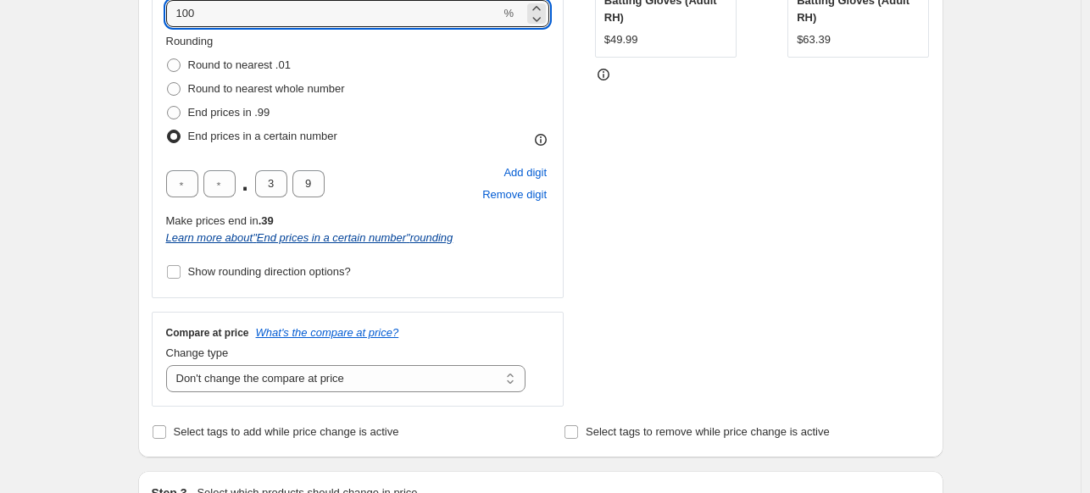
type input "100"
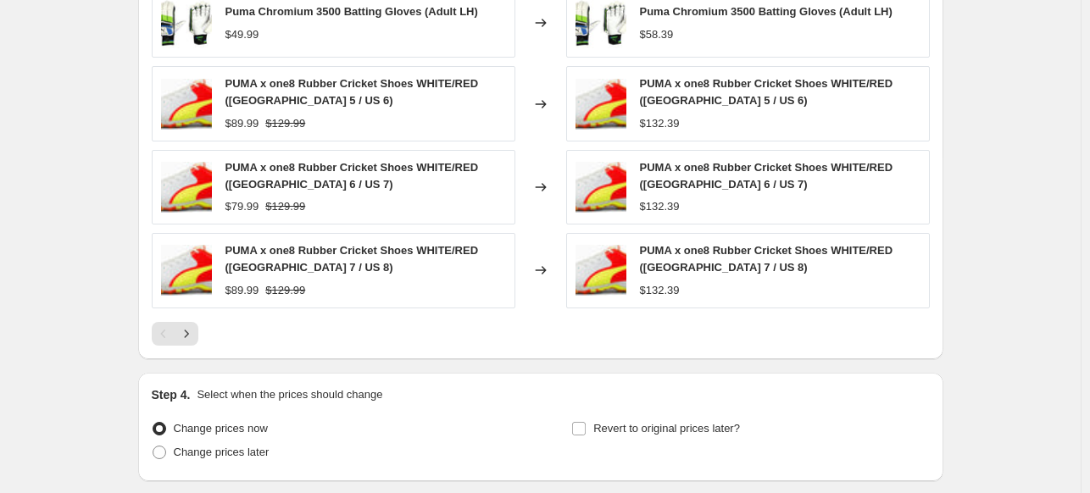
scroll to position [1527, 0]
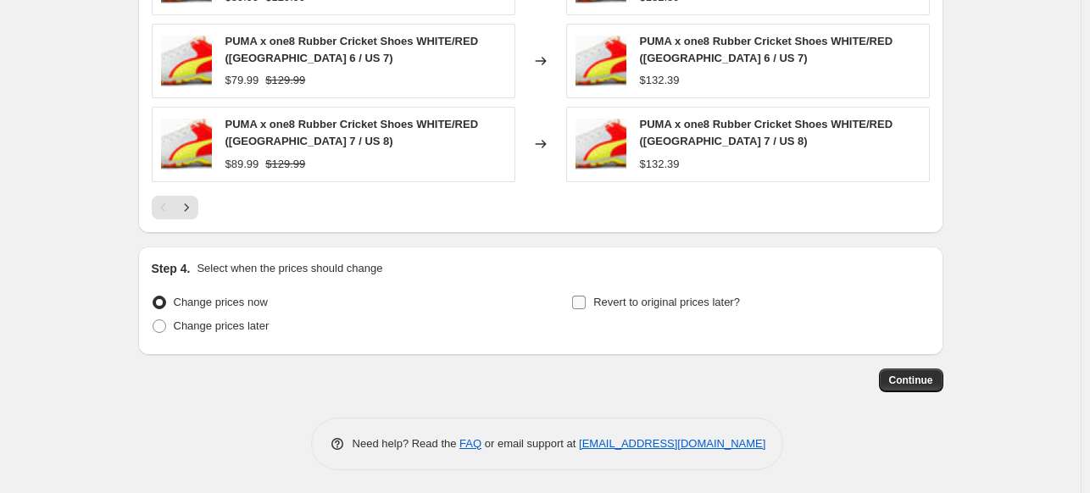
click at [615, 300] on span "Revert to original prices later?" at bounding box center [667, 302] width 147 height 13
click at [586, 300] on input "Revert to original prices later?" at bounding box center [579, 303] width 14 height 14
checkbox input "true"
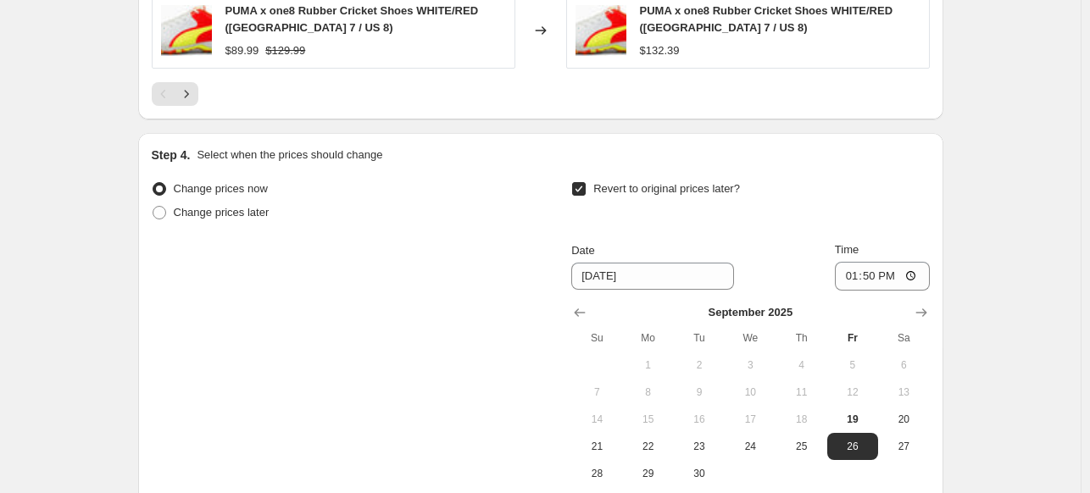
scroll to position [1776, 0]
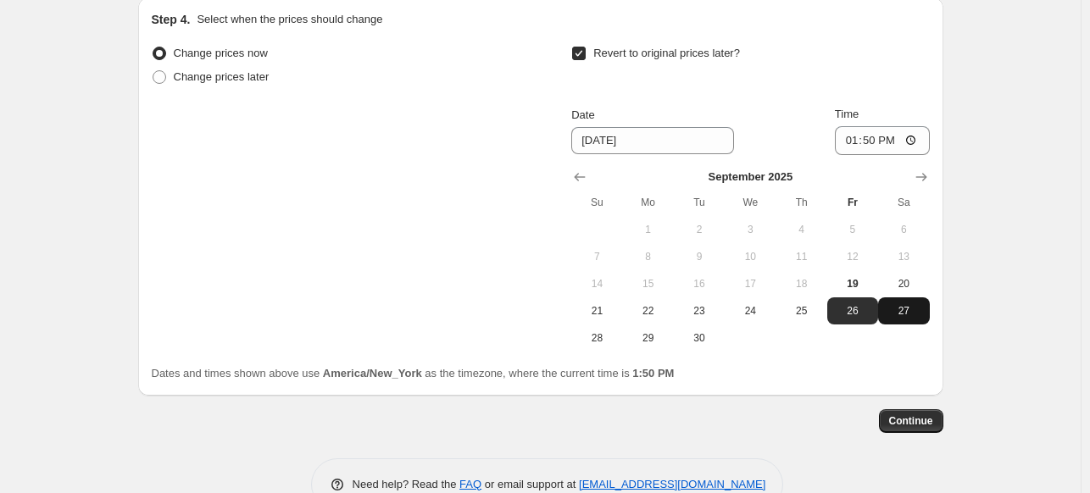
click at [906, 307] on span "27" at bounding box center [903, 311] width 37 height 14
type input "[DATE]"
click at [917, 418] on span "Continue" at bounding box center [911, 422] width 44 height 14
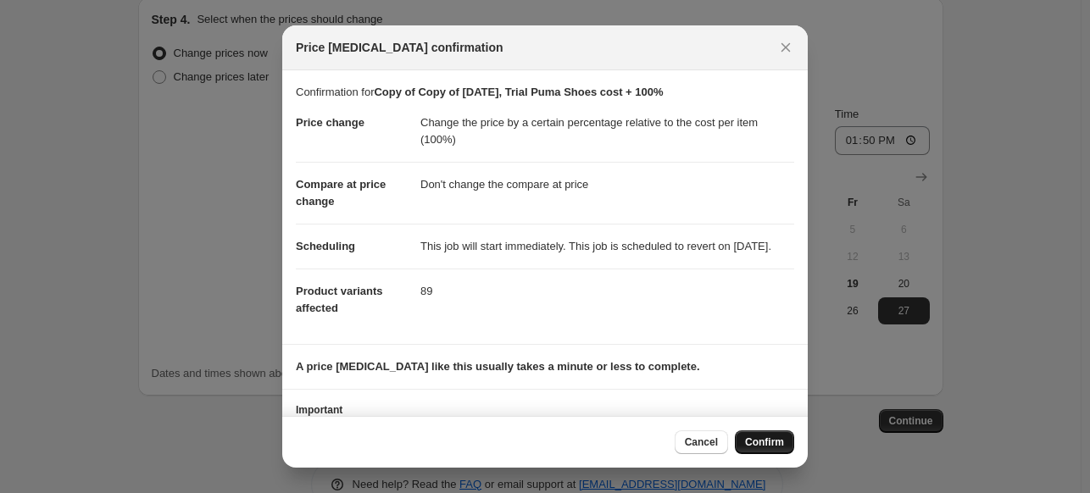
click at [781, 443] on span "Confirm" at bounding box center [764, 443] width 39 height 14
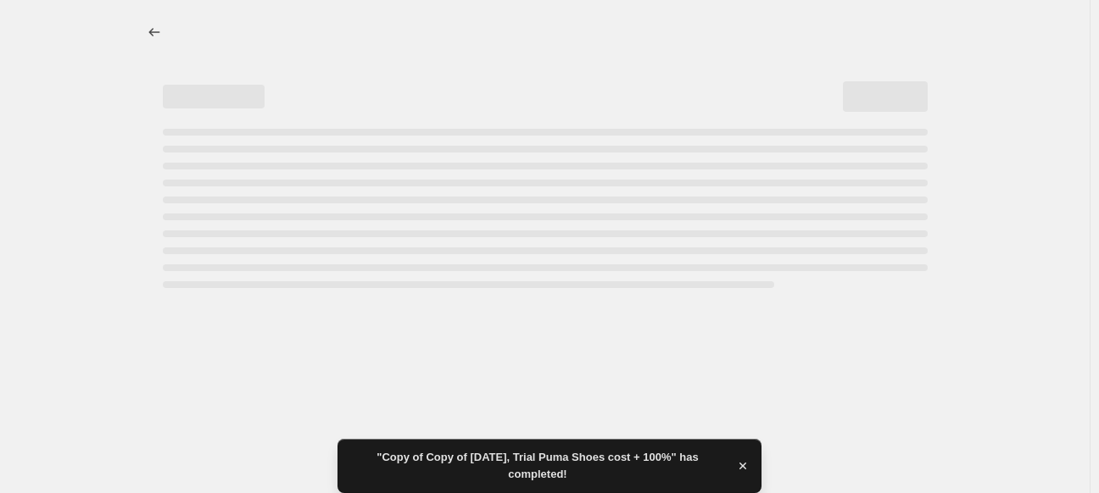
select select "pc"
select select "no_change"
select select "vendor"
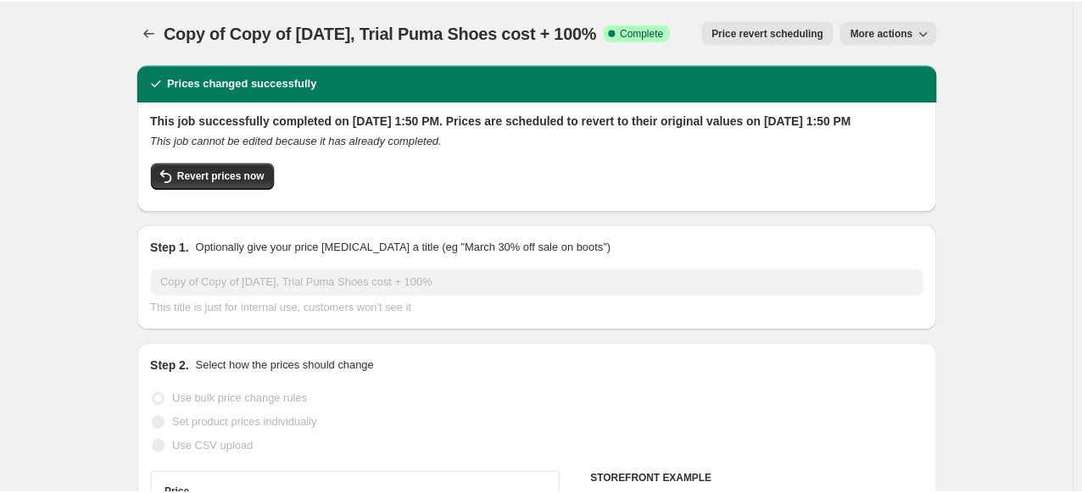
scroll to position [432, 0]
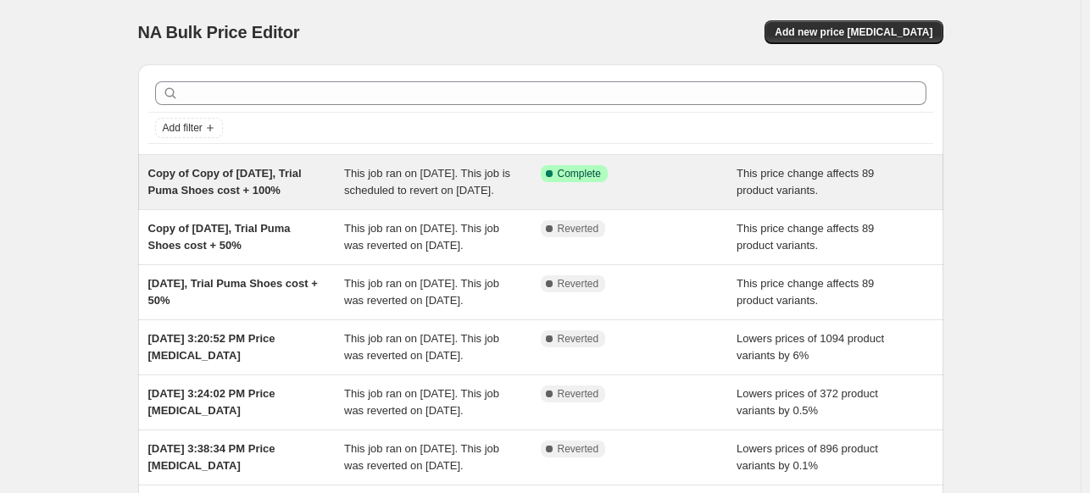
click at [305, 188] on div "Copy of Copy of [DATE], Trial Puma Shoes cost + 100%" at bounding box center [246, 182] width 197 height 34
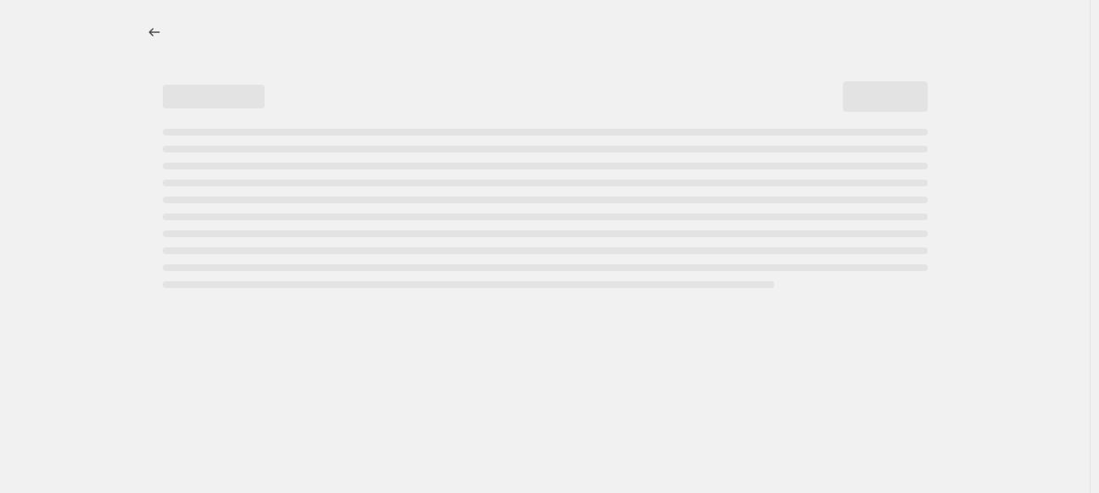
select select "pc"
select select "no_change"
select select "vendor"
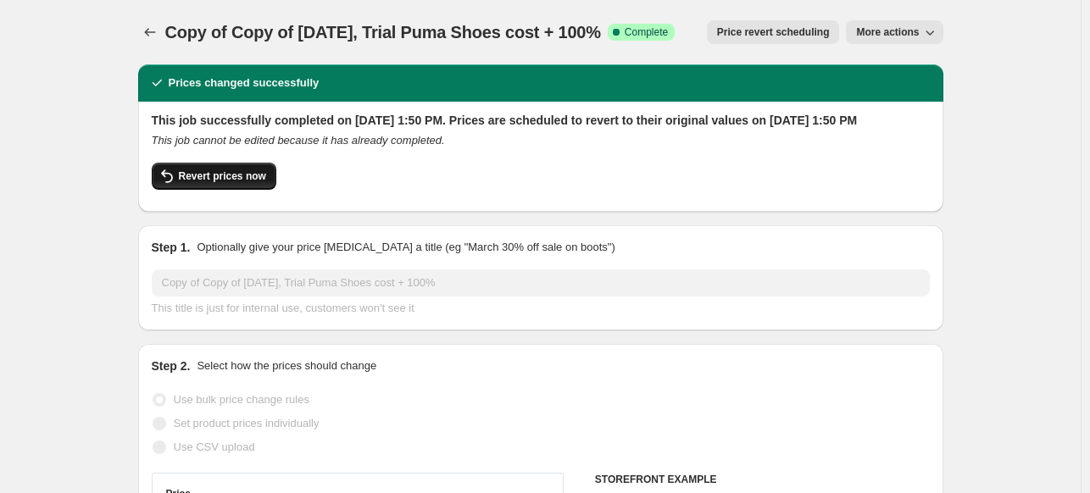
click at [238, 183] on span "Revert prices now" at bounding box center [222, 177] width 87 height 14
checkbox input "false"
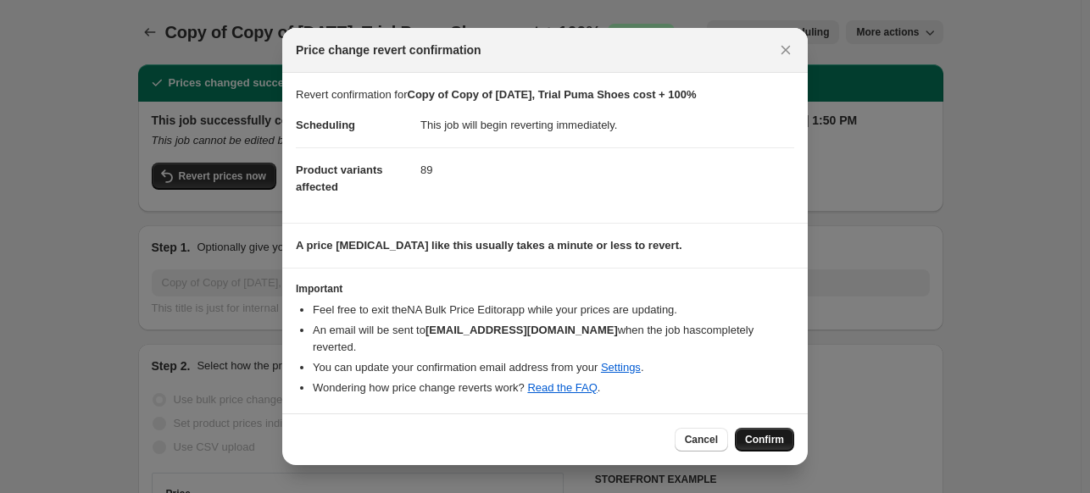
click at [763, 436] on span "Confirm" at bounding box center [764, 440] width 39 height 14
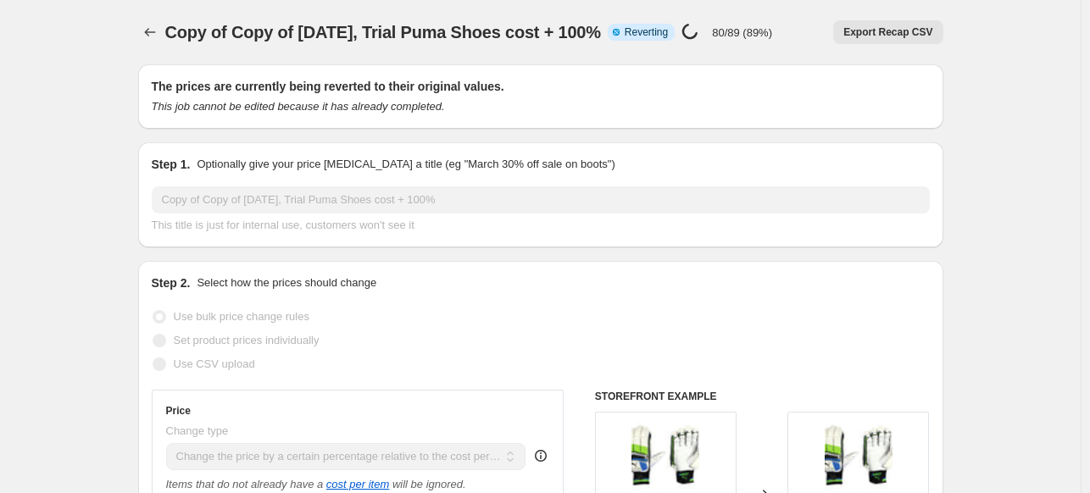
select select "pc"
select select "no_change"
select select "vendor"
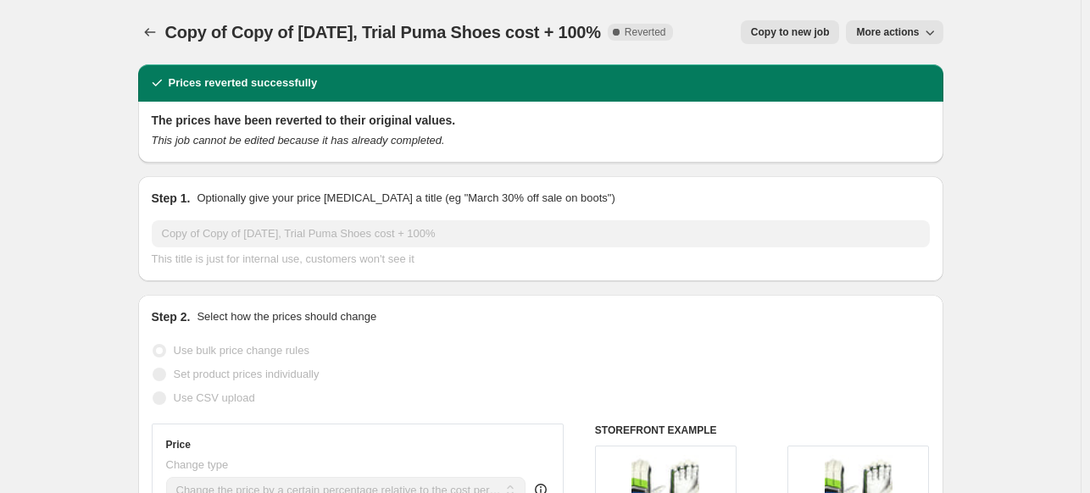
click at [814, 36] on span "Copy to new job" at bounding box center [790, 32] width 79 height 14
select select "pc"
select select "no_change"
select select "vendor"
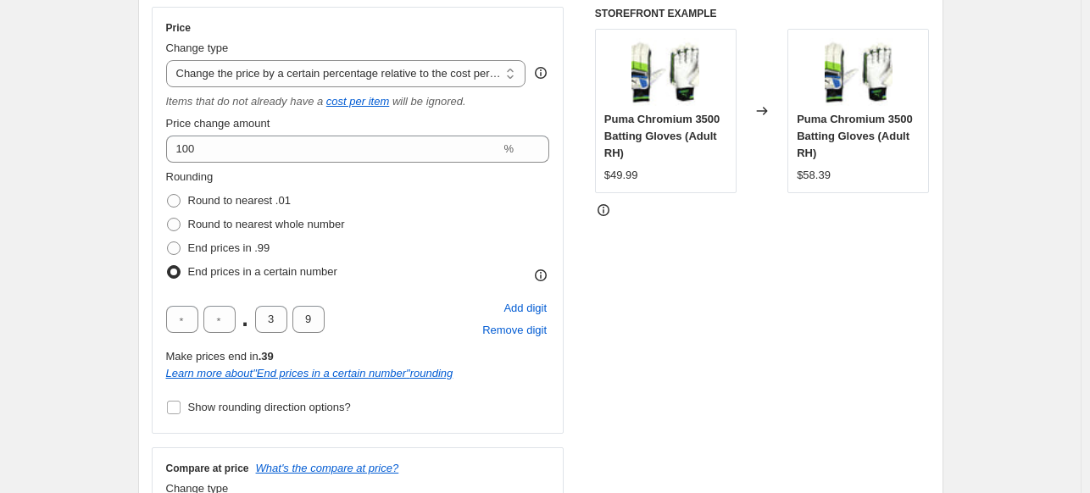
scroll to position [14, 0]
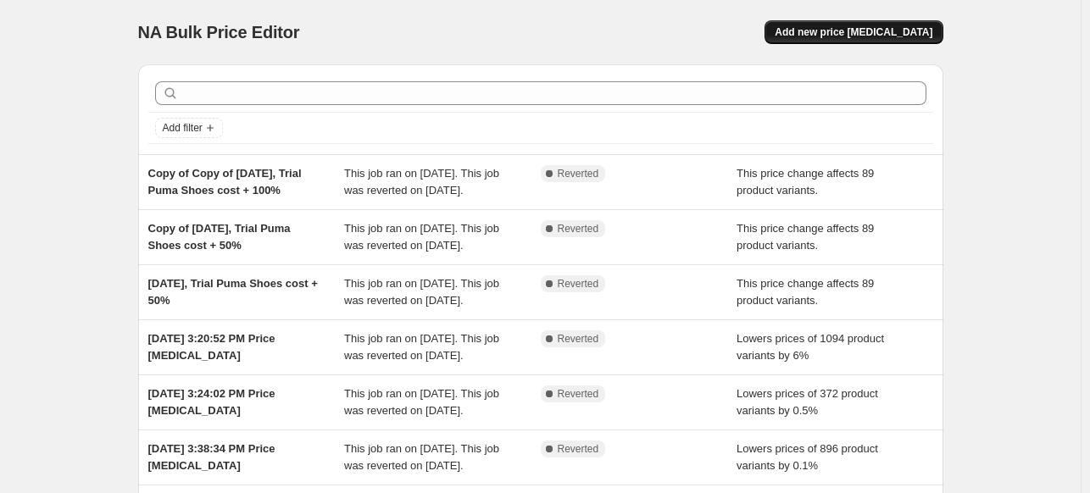
click at [878, 31] on span "Add new price [MEDICAL_DATA]" at bounding box center [854, 32] width 158 height 14
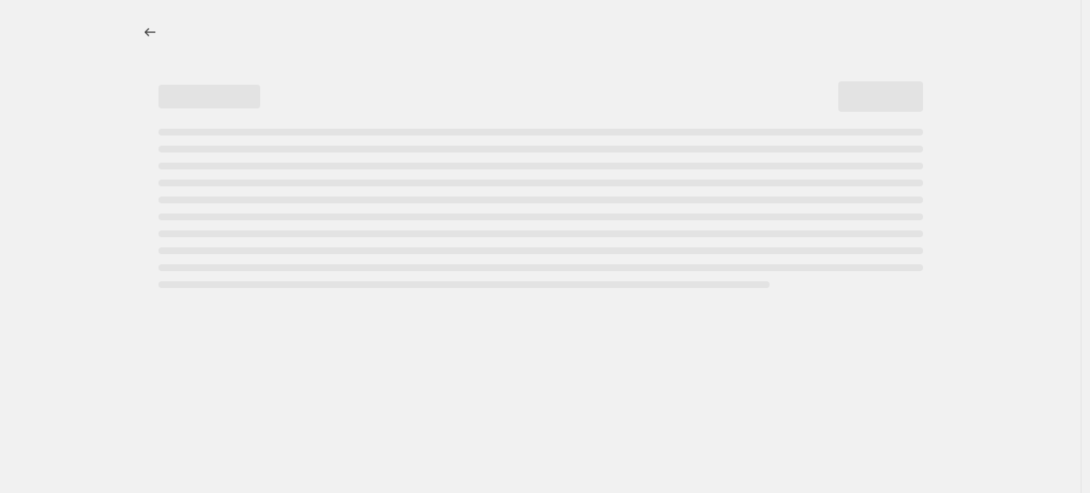
select select "percentage"
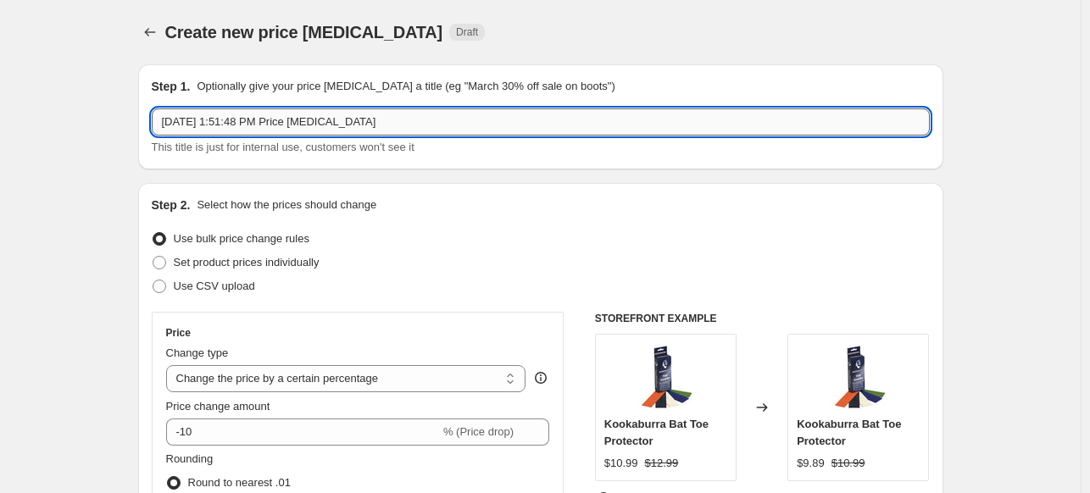
click at [398, 116] on input "[DATE] 1:51:48 PM Price [MEDICAL_DATA]" at bounding box center [541, 122] width 778 height 27
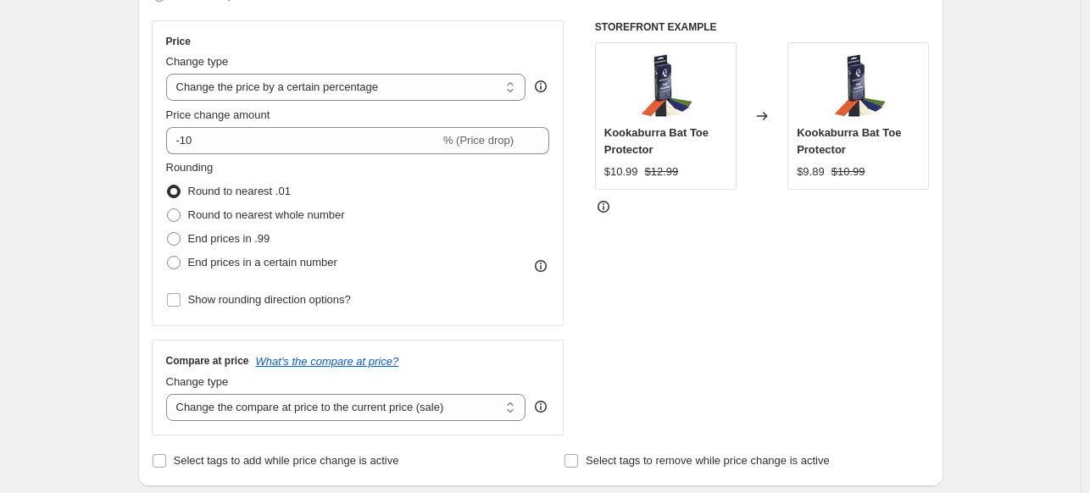
scroll to position [316, 0]
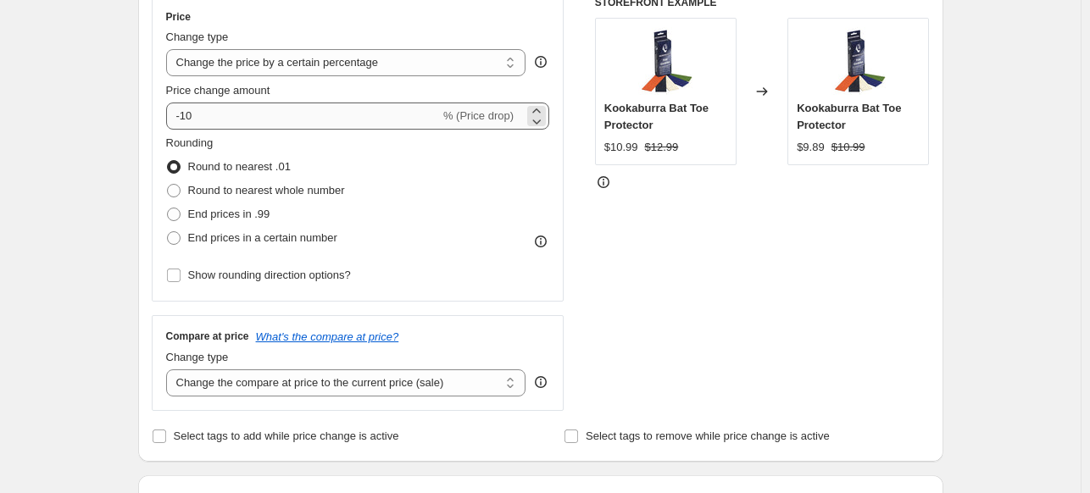
type input "[DATE], Sale - 1% Test SF"
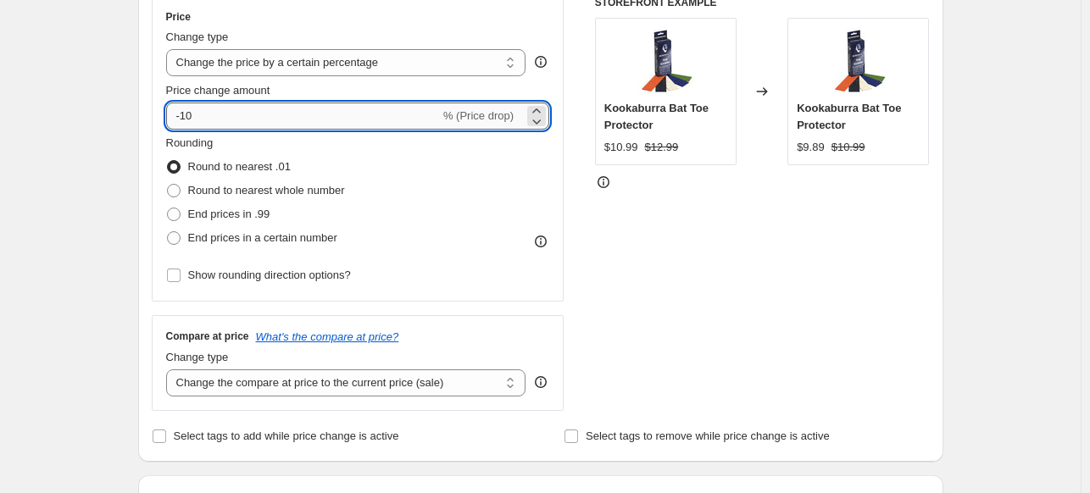
click at [388, 115] on input "-10" at bounding box center [303, 116] width 274 height 27
type input "-1"
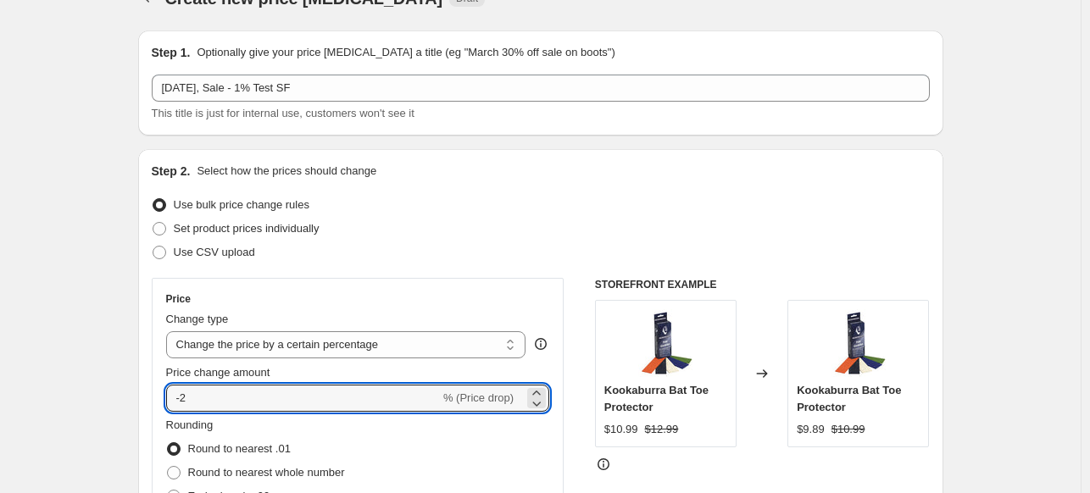
scroll to position [0, 0]
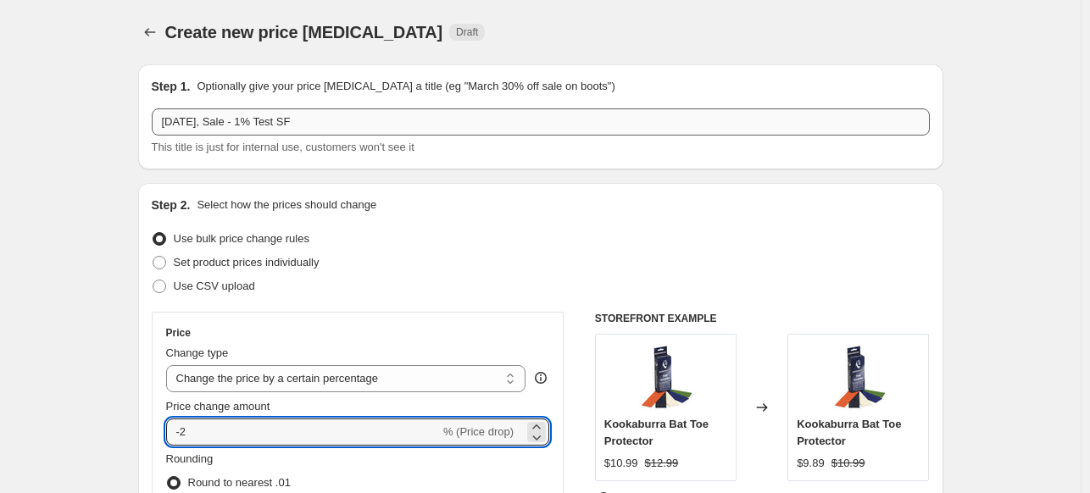
type input "-2"
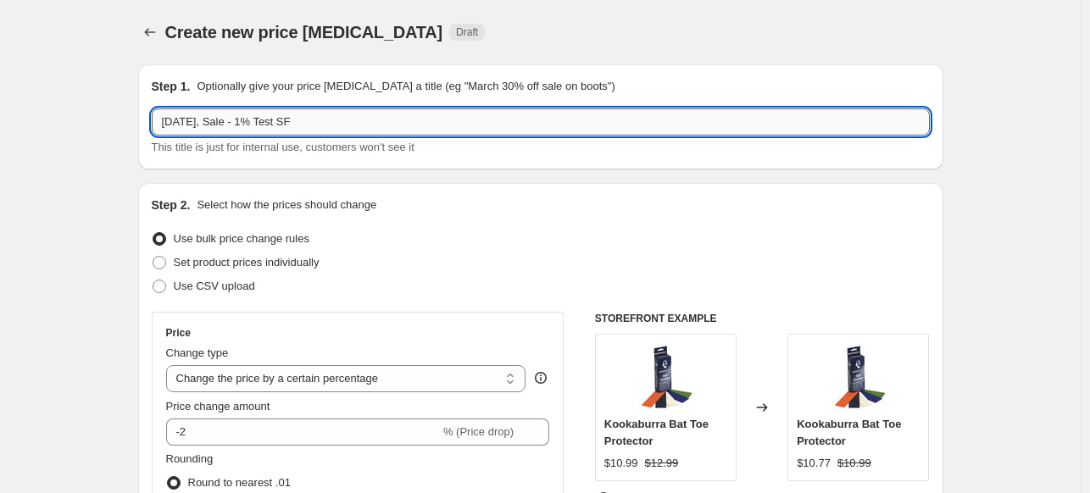
click at [242, 128] on input "[DATE], Sale - 1% Test SF" at bounding box center [541, 122] width 778 height 27
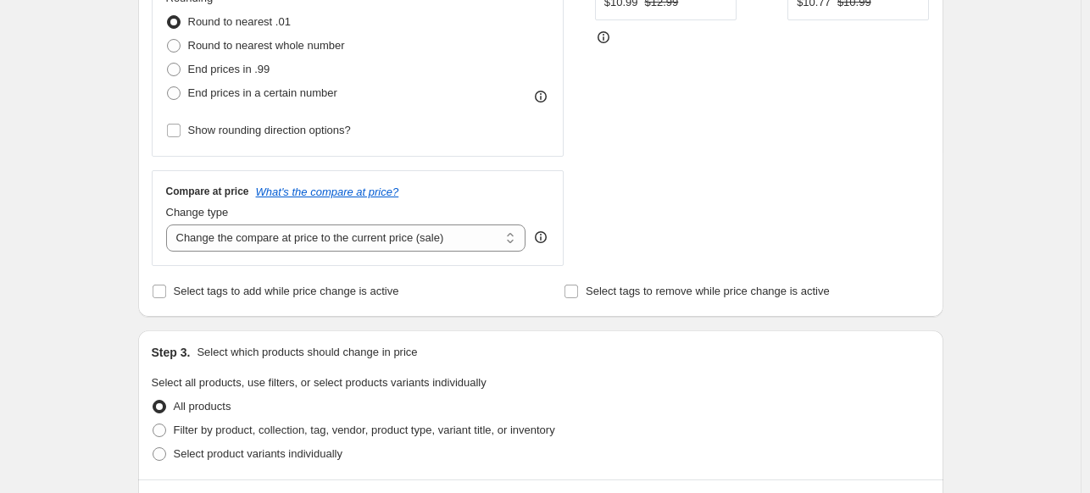
scroll to position [463, 0]
type input "[DATE], Sale - 2% Test SF"
click at [461, 239] on select "Change the compare at price to the current price (sale) Change the compare at p…" at bounding box center [346, 236] width 360 height 27
select select "no_change"
click at [170, 223] on select "Change the compare at price to the current price (sale) Change the compare at p…" at bounding box center [346, 236] width 360 height 27
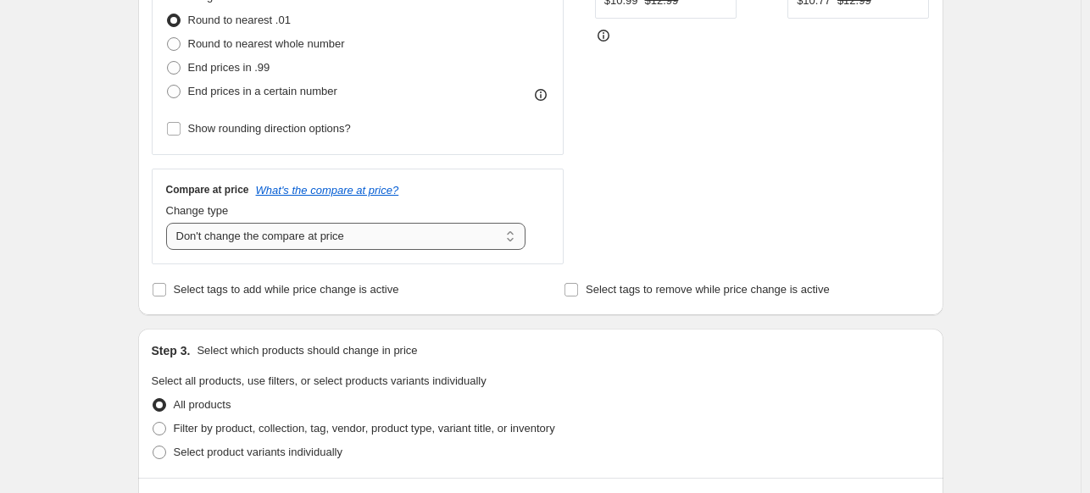
click at [362, 237] on select "Change the compare at price to the current price (sale) Change the compare at p…" at bounding box center [346, 236] width 360 height 27
click at [653, 223] on div "STOREFRONT EXAMPLE Kookaburra Bat Toe Protector $10.99 $12.99 Changed to Kookab…" at bounding box center [762, 56] width 335 height 415
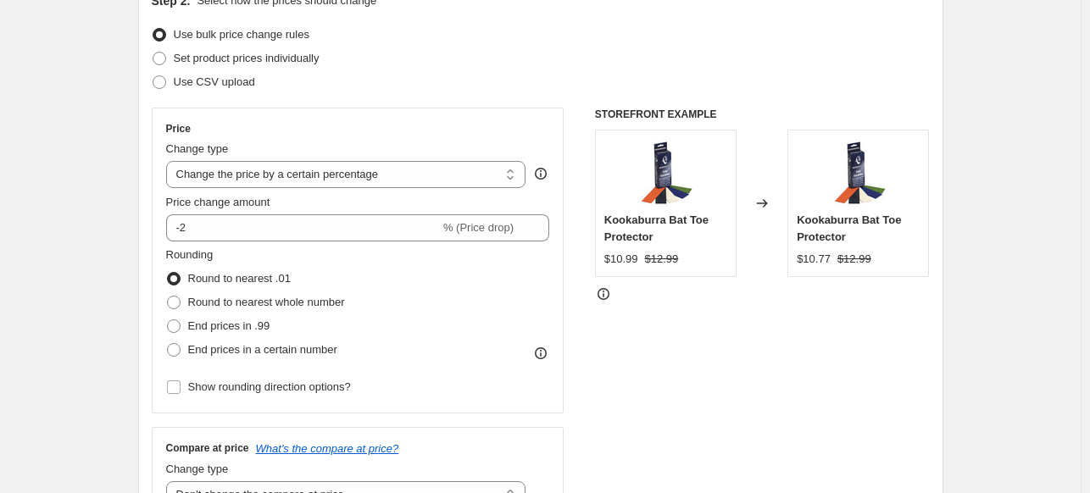
scroll to position [214, 0]
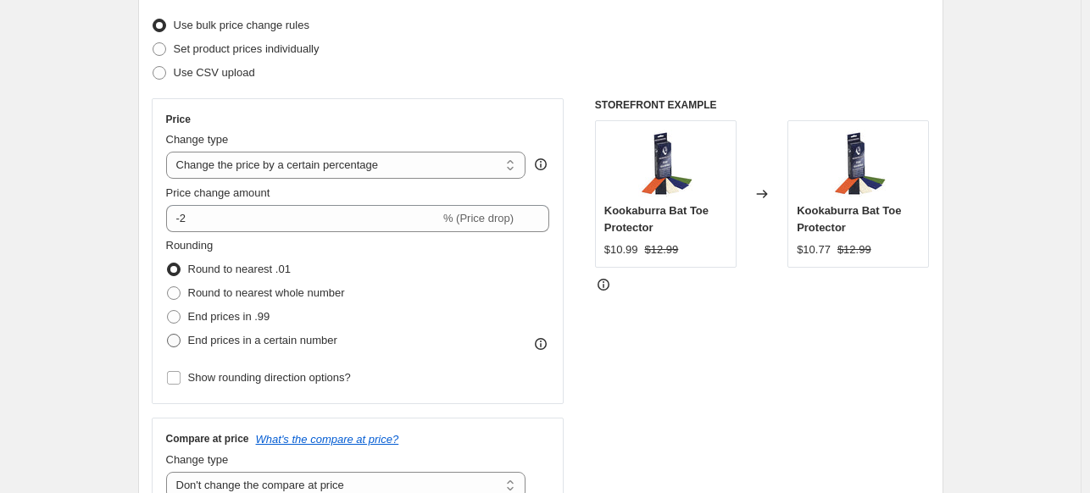
click at [309, 342] on span "End prices in a certain number" at bounding box center [262, 340] width 149 height 13
click at [168, 335] on input "End prices in a certain number" at bounding box center [167, 334] width 1 height 1
radio input "true"
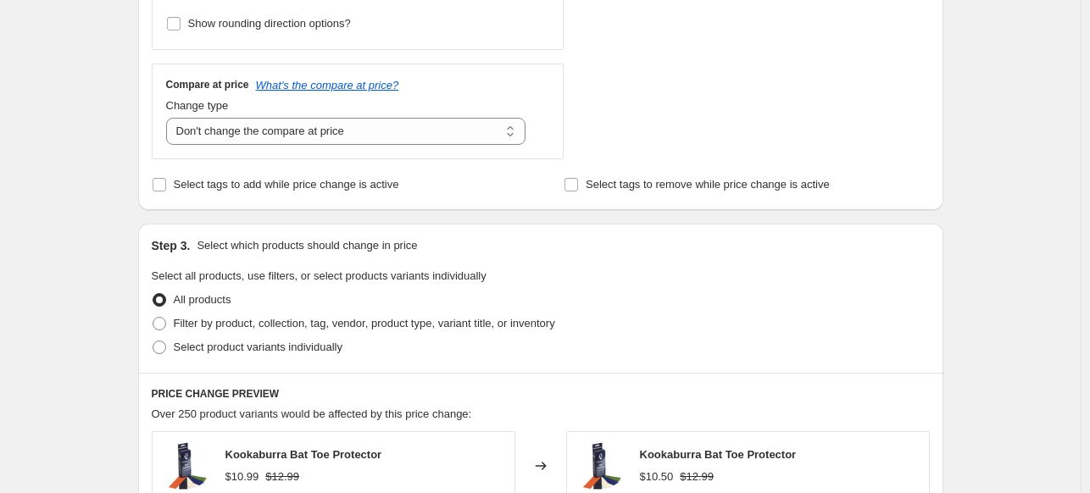
scroll to position [700, 0]
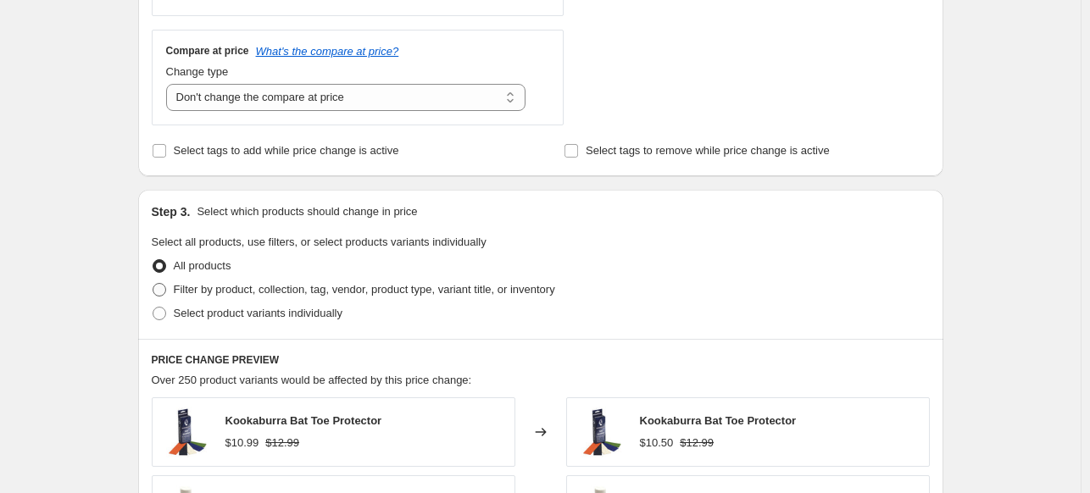
click at [396, 289] on span "Filter by product, collection, tag, vendor, product type, variant title, or inv…" at bounding box center [365, 289] width 382 height 13
click at [153, 284] on input "Filter by product, collection, tag, vendor, product type, variant title, or inv…" at bounding box center [153, 283] width 1 height 1
radio input "true"
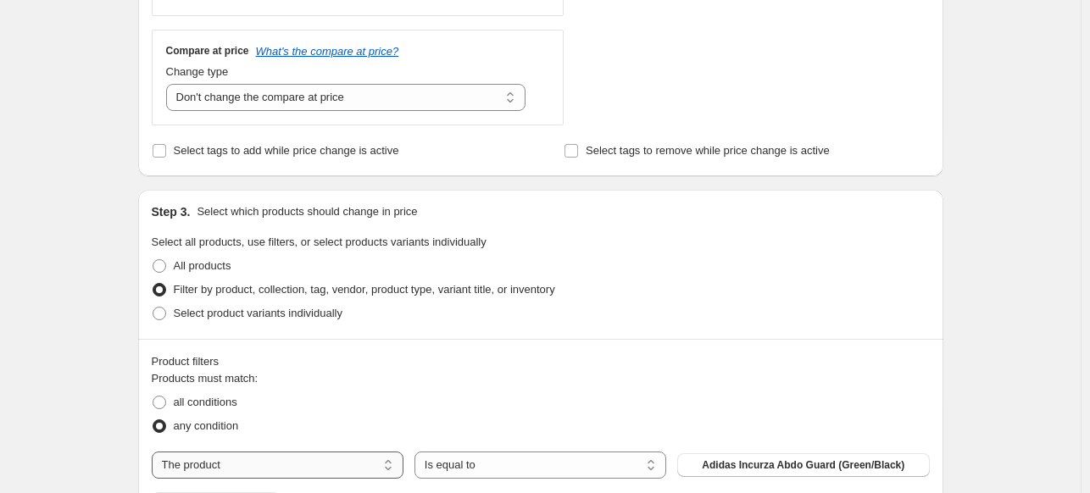
click at [346, 467] on select "The product The product's collection The product's tag The product's vendor The…" at bounding box center [278, 465] width 252 height 27
select select "vendor"
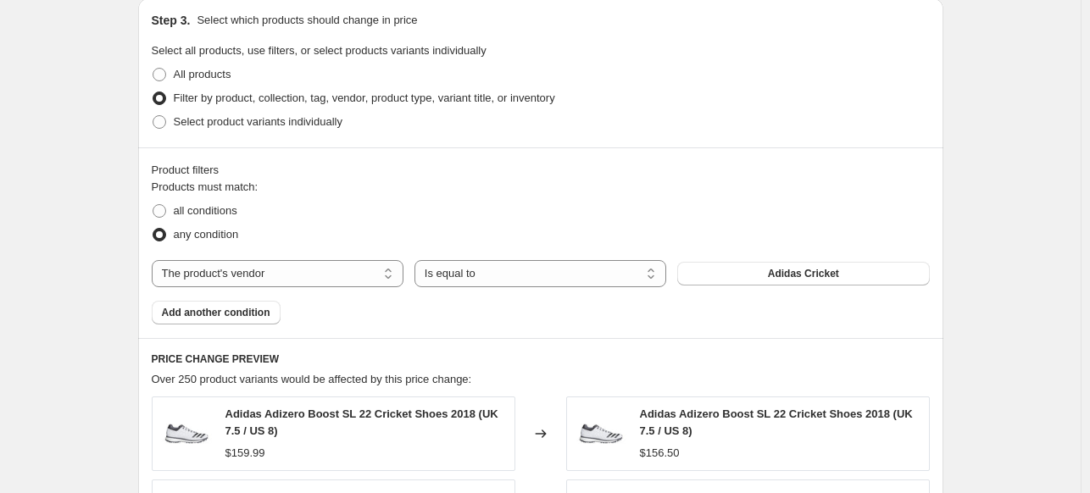
scroll to position [926, 0]
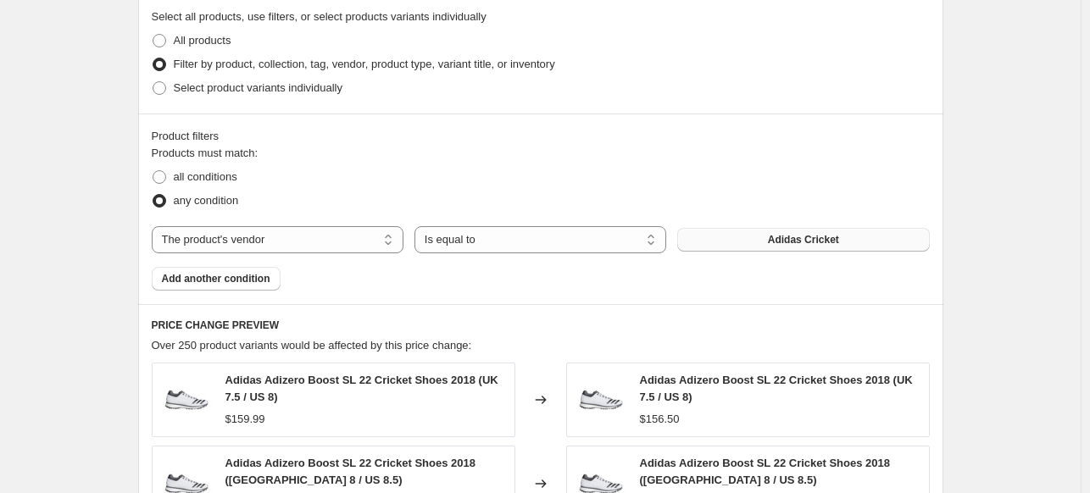
click at [797, 238] on span "Adidas Cricket" at bounding box center [803, 240] width 71 height 14
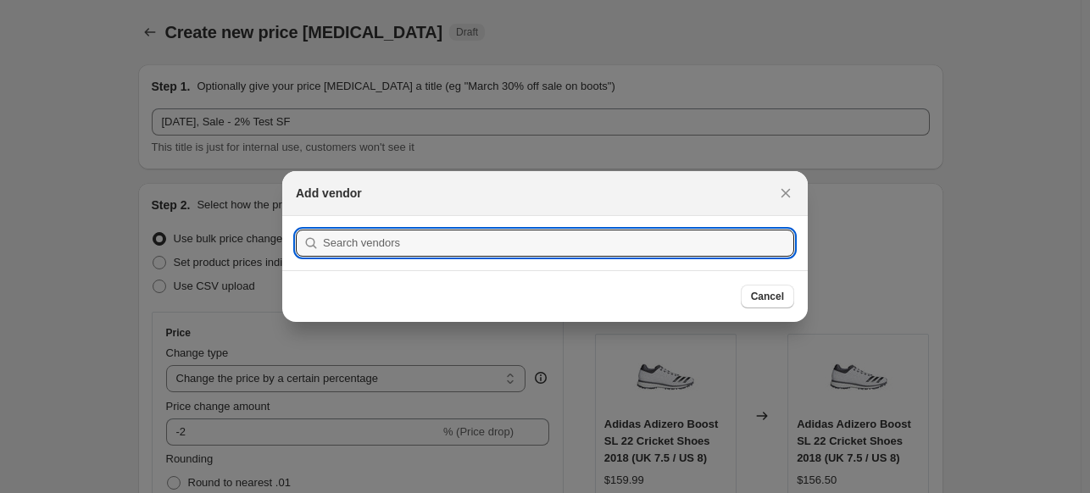
scroll to position [0, 0]
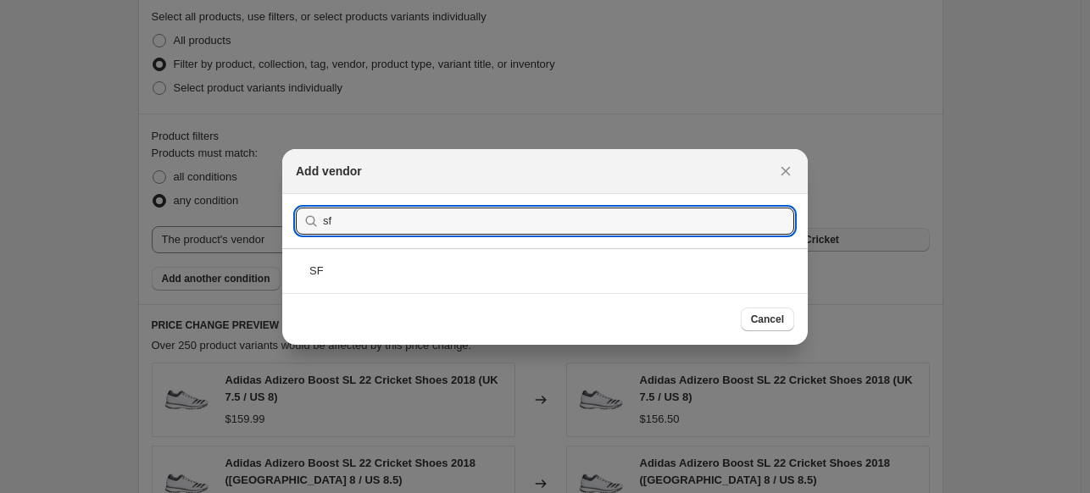
type input "sf"
click at [360, 277] on div "SF" at bounding box center [545, 270] width 526 height 45
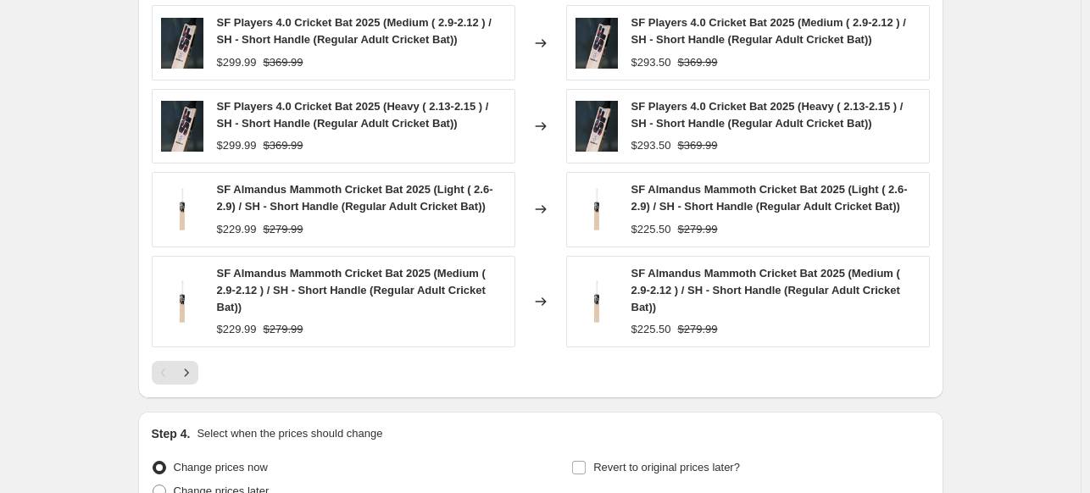
scroll to position [1533, 0]
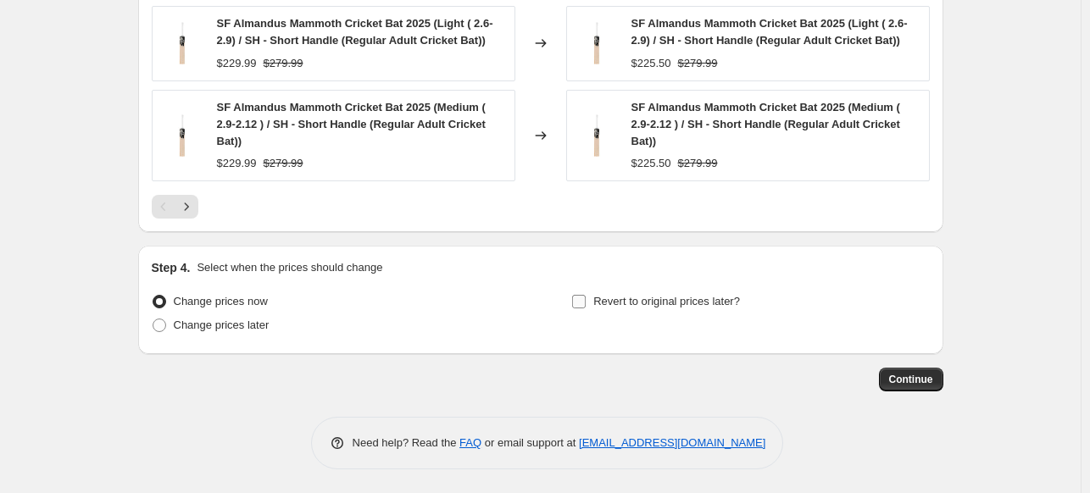
click at [695, 305] on span "Revert to original prices later?" at bounding box center [667, 301] width 147 height 13
click at [586, 305] on input "Revert to original prices later?" at bounding box center [579, 302] width 14 height 14
checkbox input "true"
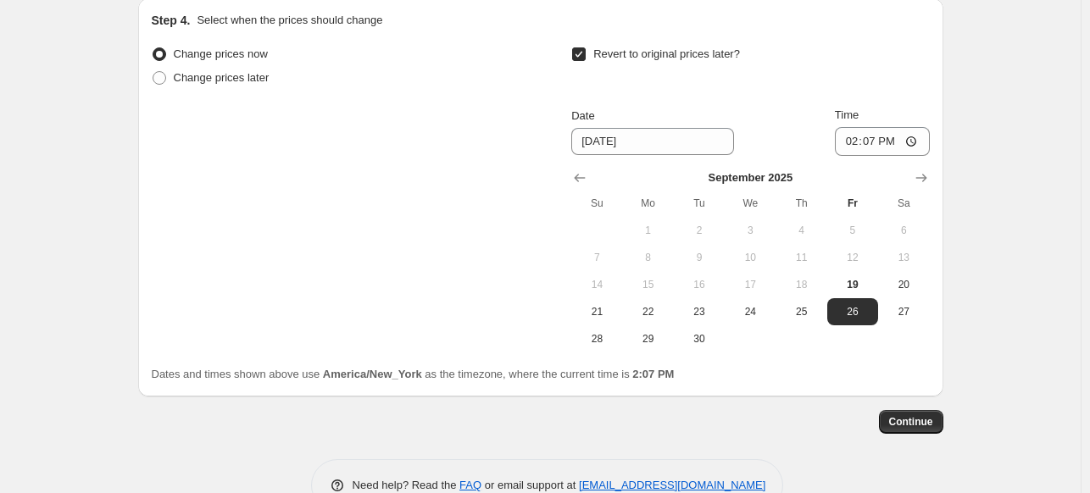
scroll to position [1804, 0]
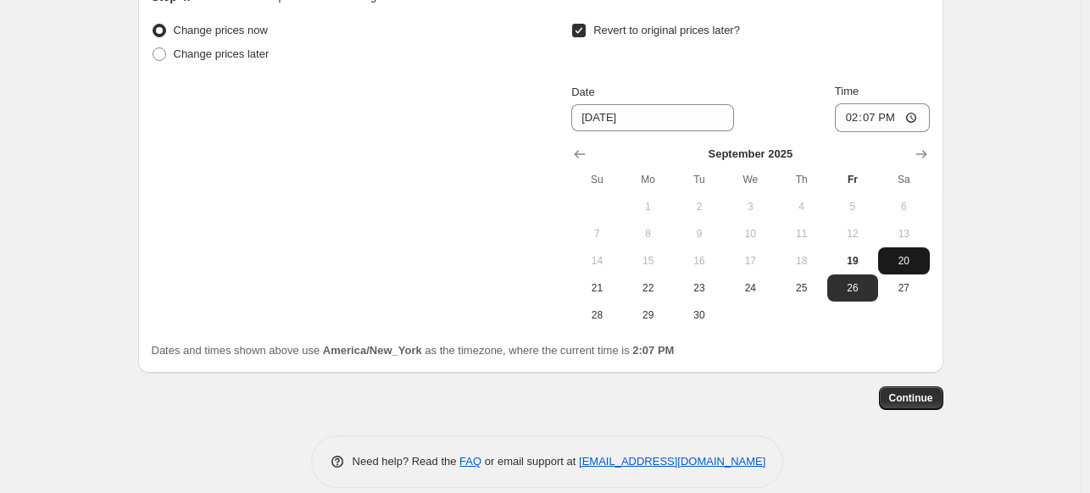
click at [910, 257] on span "20" at bounding box center [903, 261] width 37 height 14
type input "[DATE]"
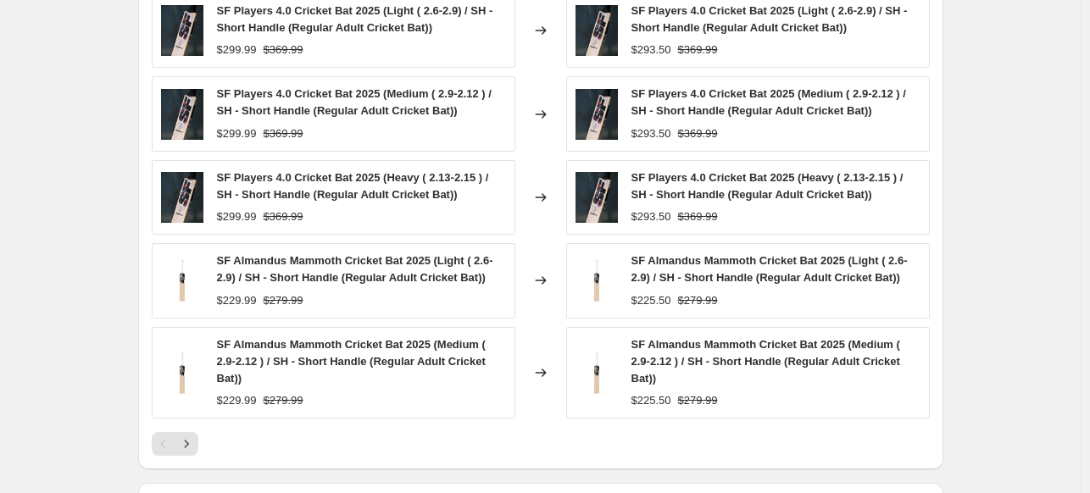
scroll to position [1728, 0]
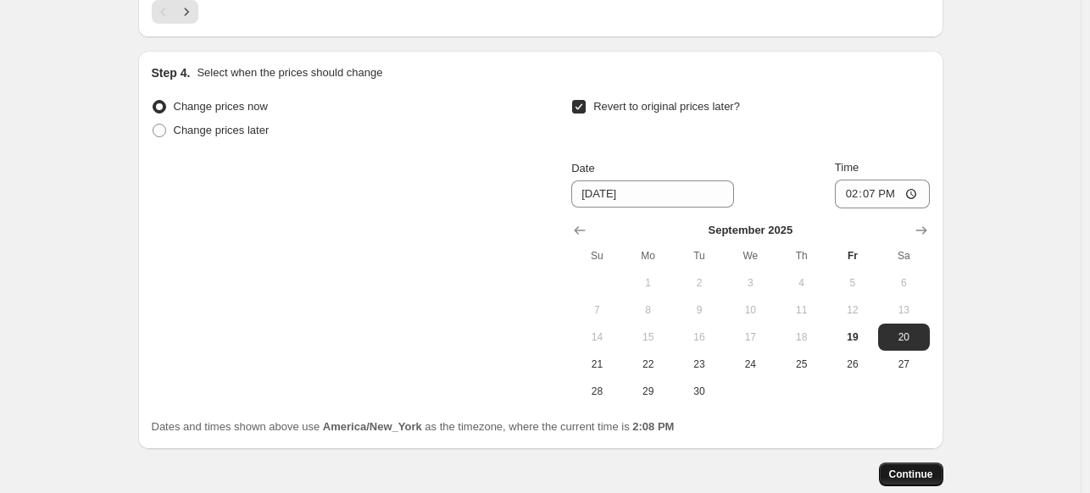
click at [922, 474] on span "Continue" at bounding box center [911, 475] width 44 height 14
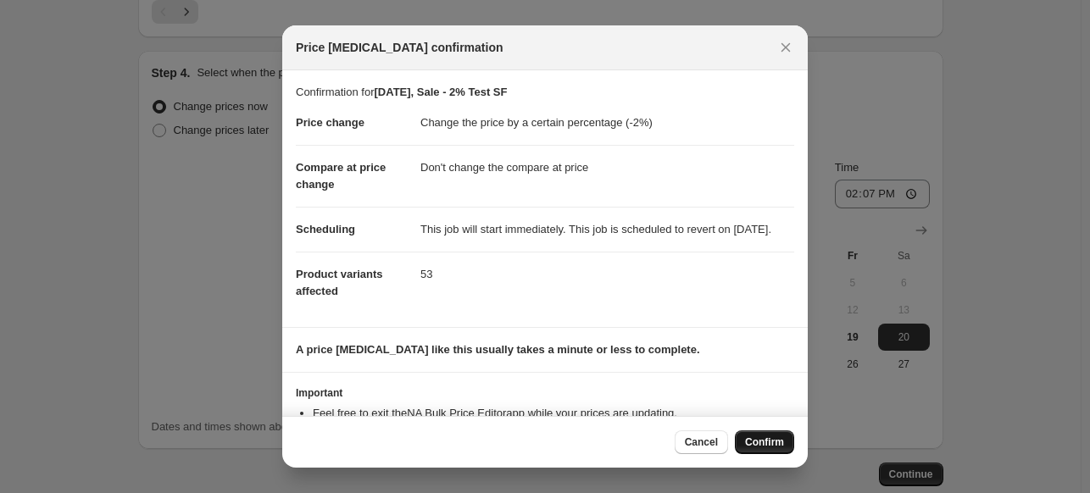
click at [767, 446] on span "Confirm" at bounding box center [764, 443] width 39 height 14
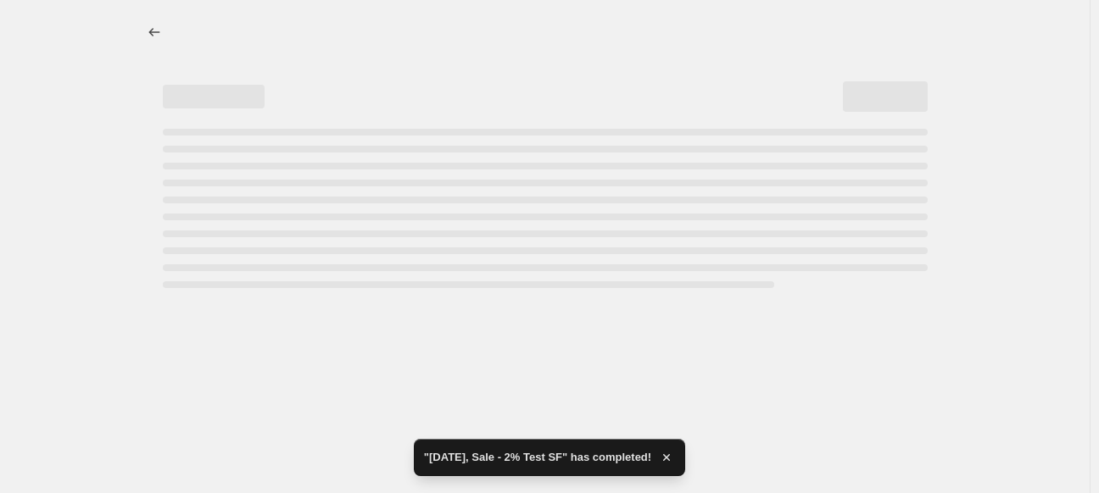
select select "percentage"
select select "no_change"
select select "vendor"
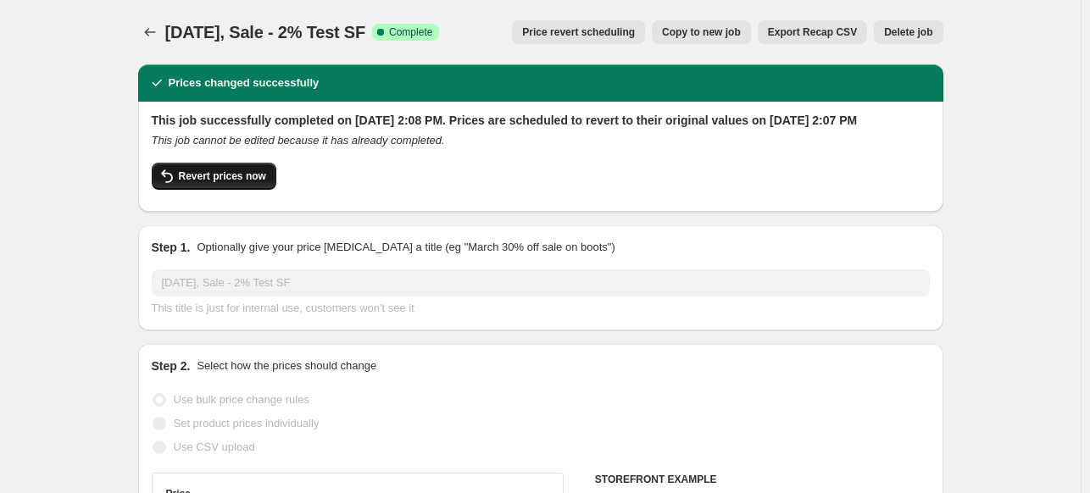
click at [232, 183] on span "Revert prices now" at bounding box center [222, 177] width 87 height 14
checkbox input "false"
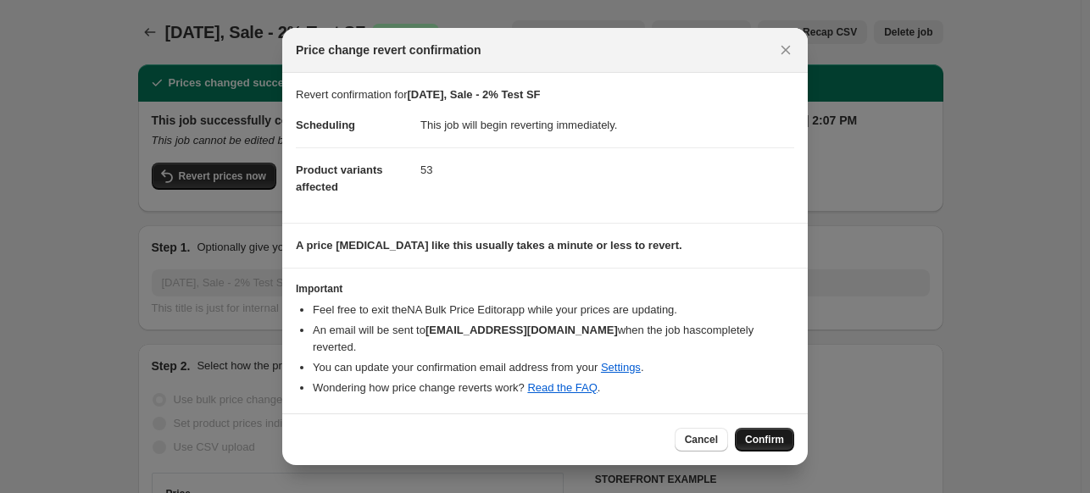
click at [765, 433] on span "Confirm" at bounding box center [764, 440] width 39 height 14
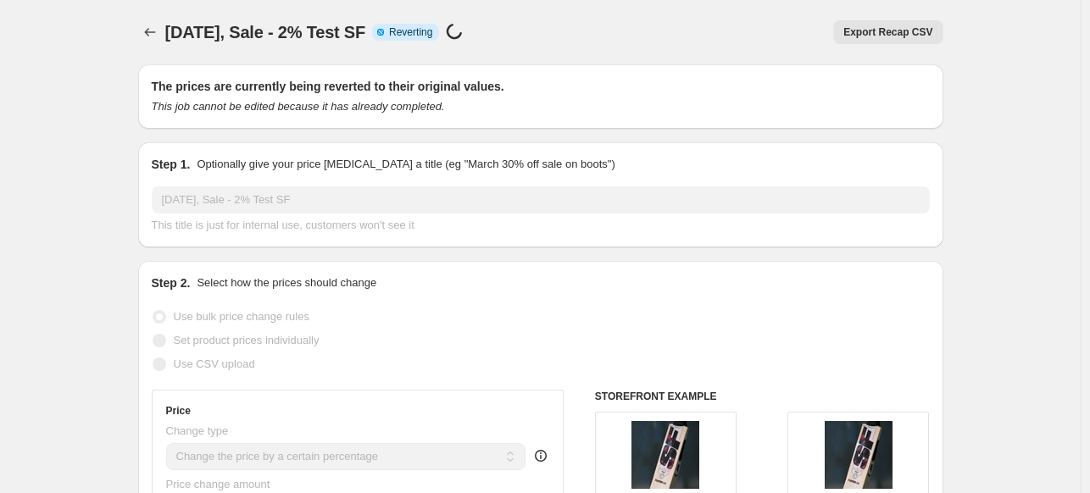
select select "percentage"
select select "no_change"
select select "vendor"
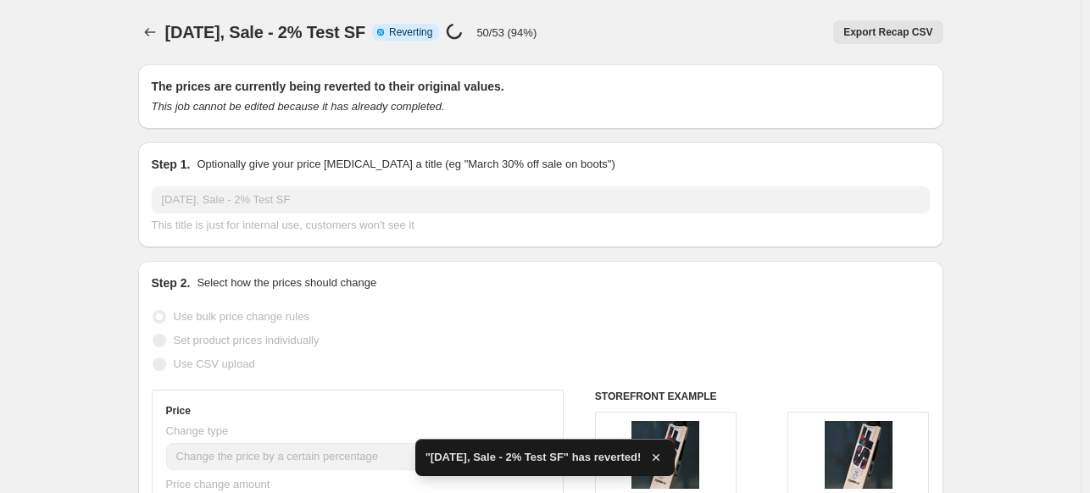
checkbox input "true"
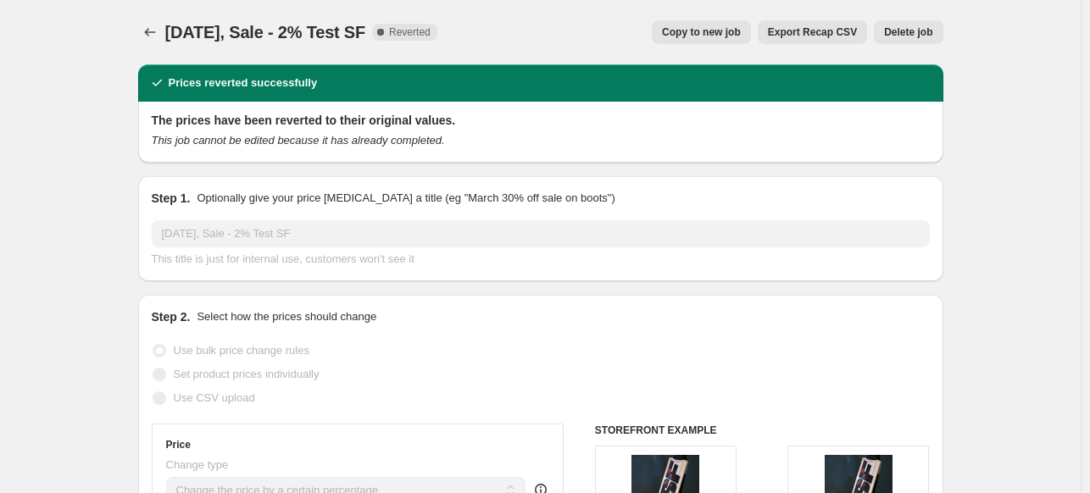
click at [728, 36] on span "Copy to new job" at bounding box center [701, 32] width 79 height 14
select select "percentage"
select select "no_change"
select select "vendor"
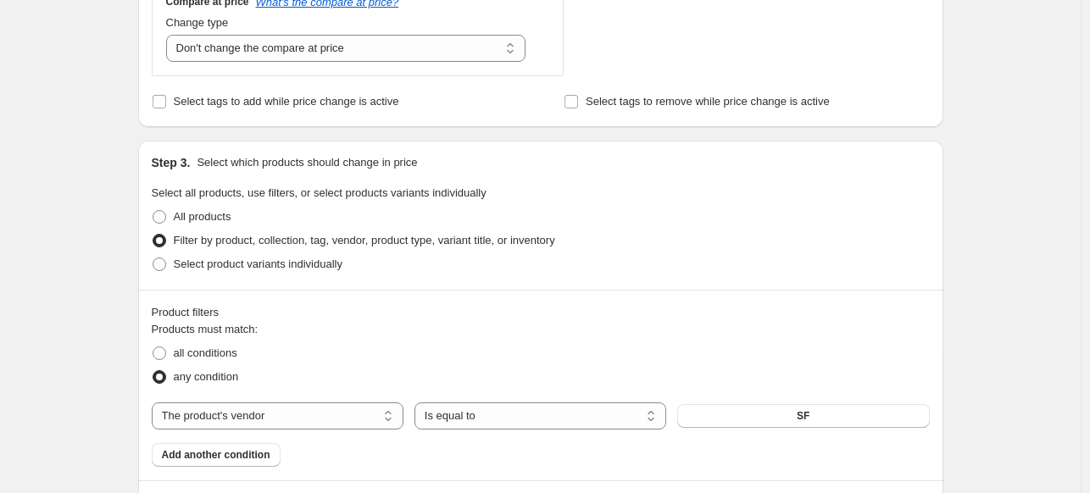
scroll to position [753, 0]
